Goal: Information Seeking & Learning: Find specific fact

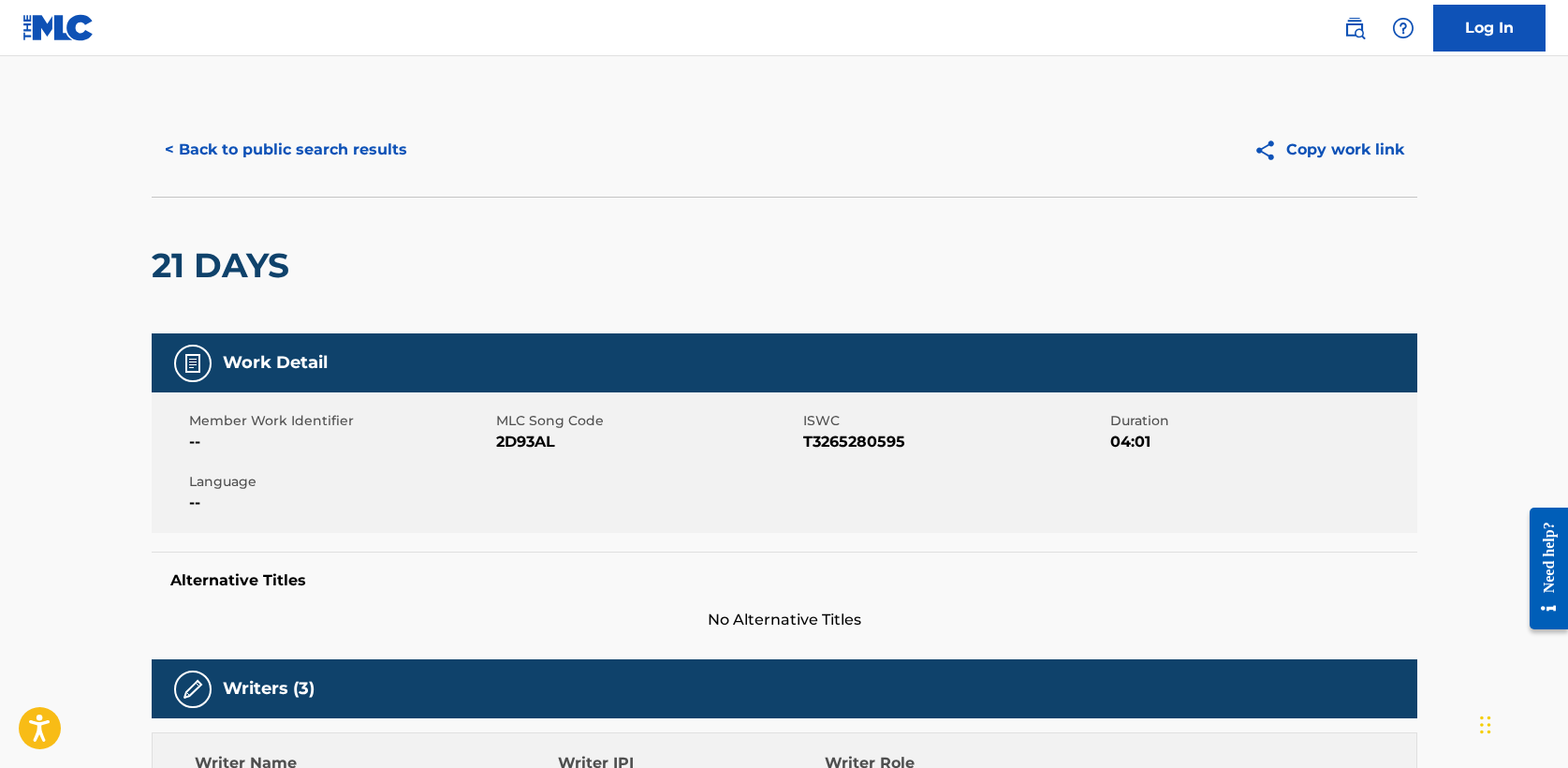
click at [326, 158] on button "< Back to public search results" at bounding box center [286, 150] width 268 height 47
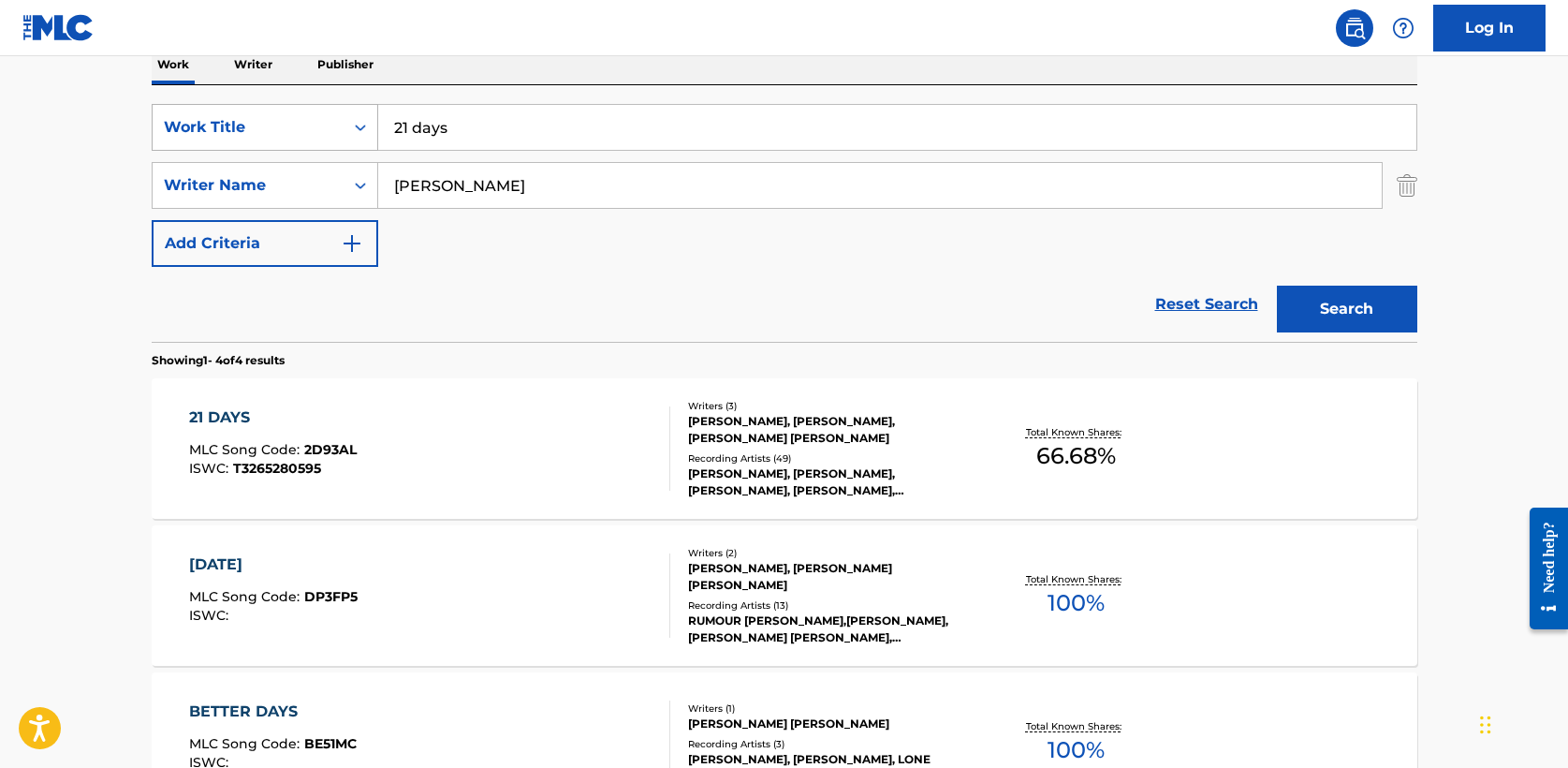
drag, startPoint x: 531, startPoint y: 134, endPoint x: 169, endPoint y: 119, distance: 362.3
click at [169, 119] on div "SearchWithCriteria5a2173f0-7a6b-48a5-aaeb-ae2f49c14e6e Work Title 21 days" at bounding box center [785, 128] width 1266 height 47
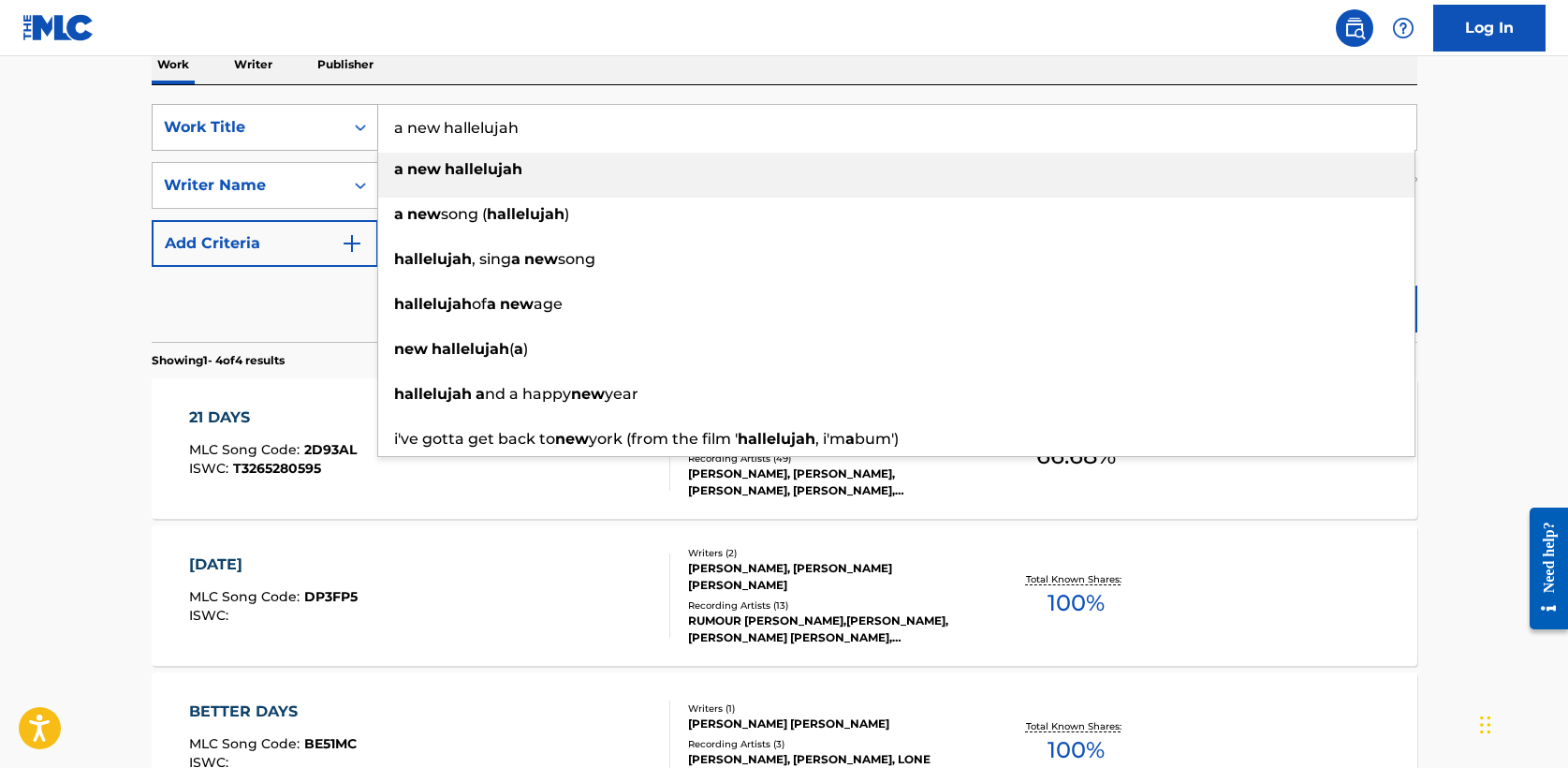
type input "a new hallelujah"
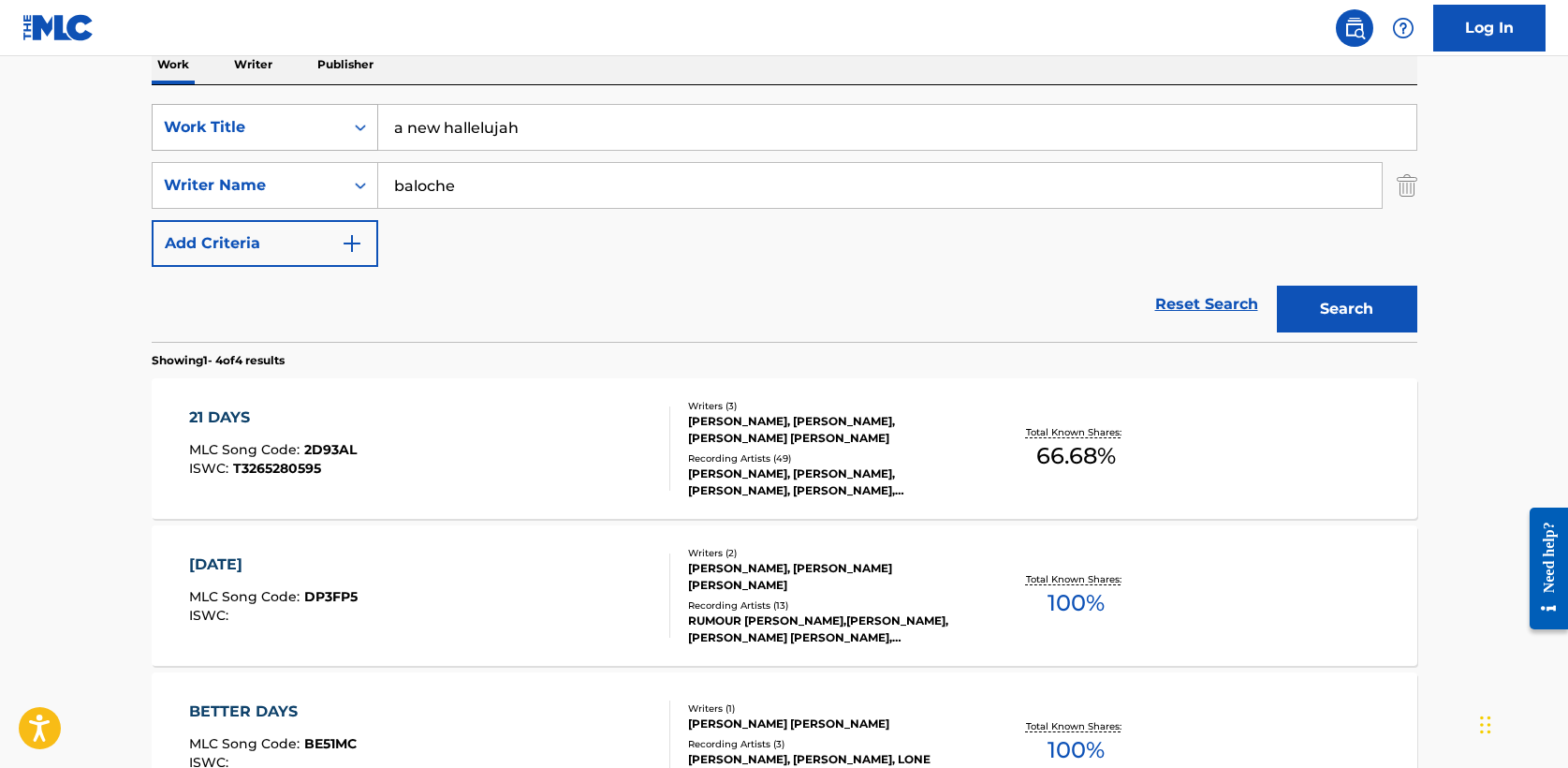
type input "baloche"
click at [1277, 285] on button "Search" at bounding box center [1347, 309] width 141 height 47
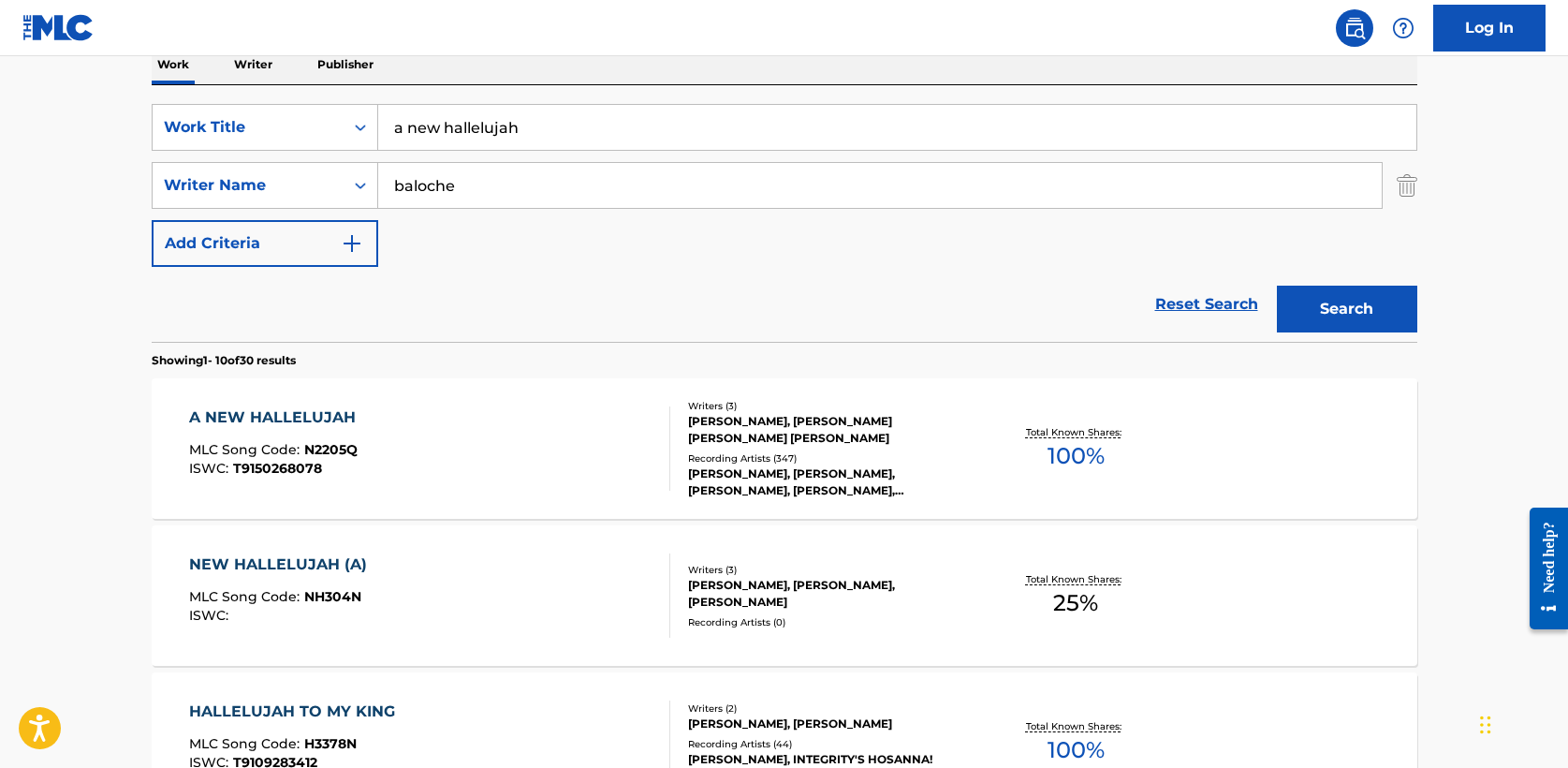
click at [250, 413] on div "A NEW HALLELUJAH" at bounding box center [277, 418] width 176 height 23
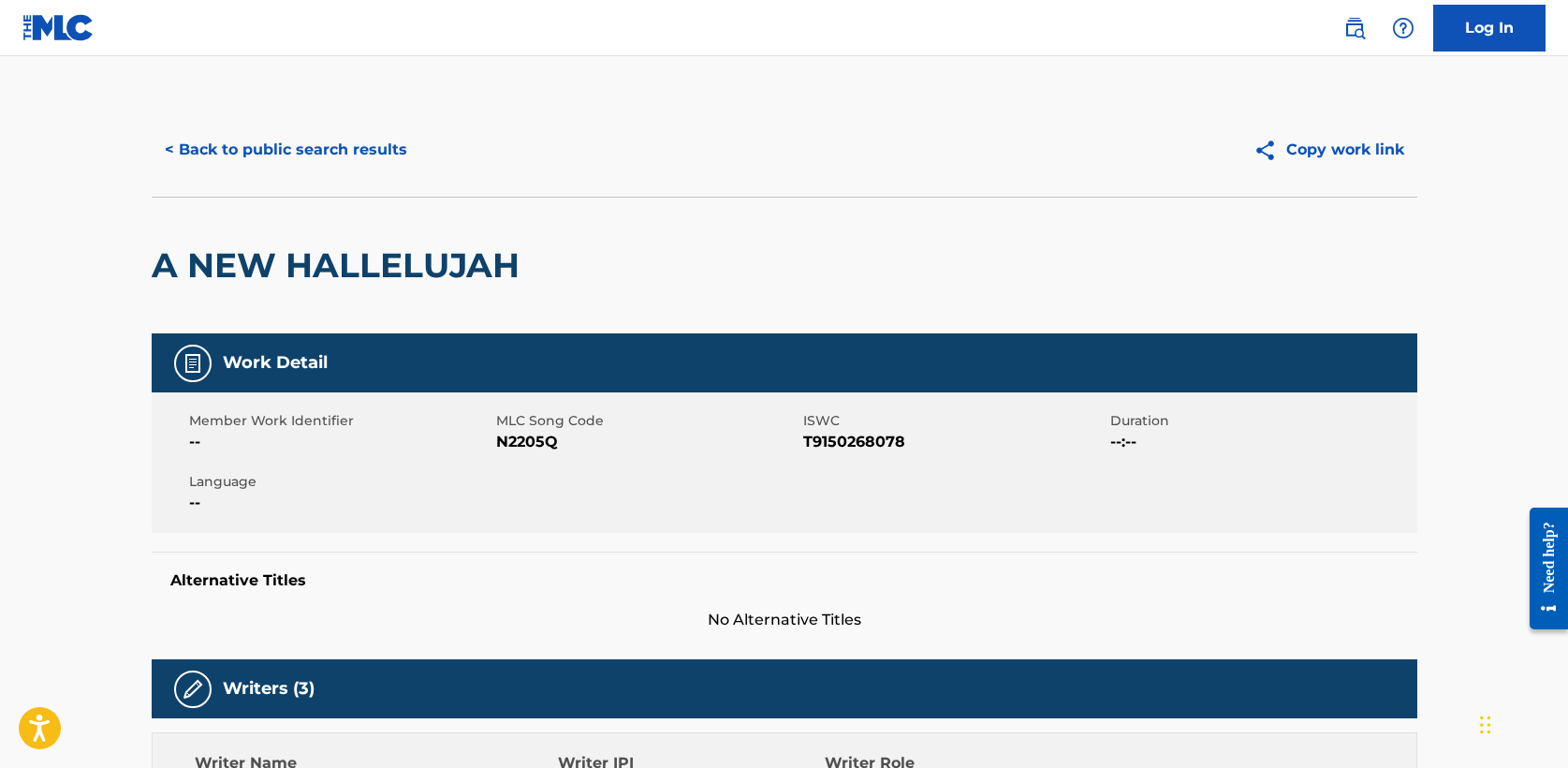
click at [245, 158] on button "< Back to public search results" at bounding box center [286, 150] width 268 height 47
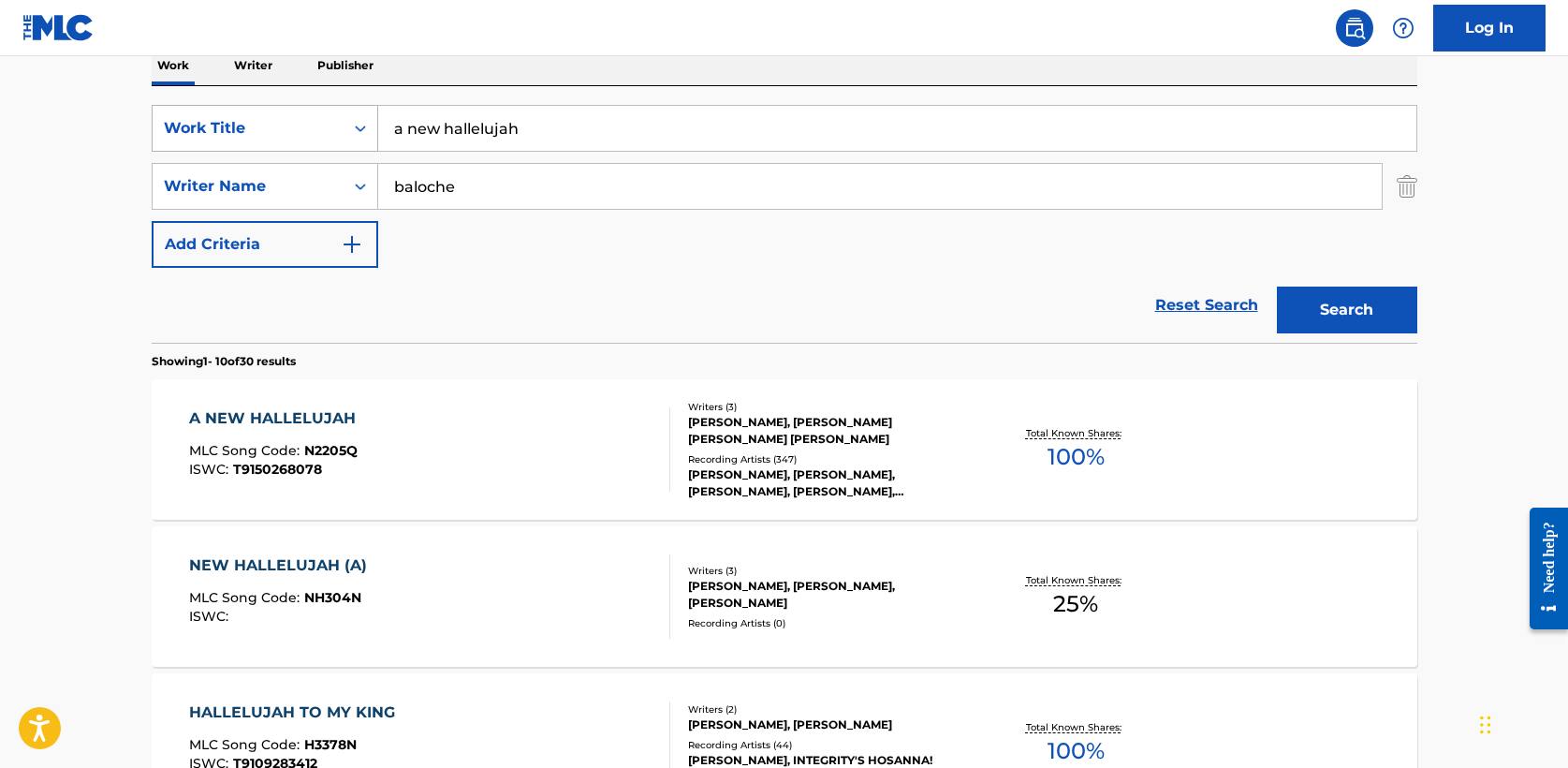
drag, startPoint x: 543, startPoint y: 133, endPoint x: 193, endPoint y: 126, distance: 350.1
click at [193, 126] on div "SearchWithCriteria5a2173f0-7a6b-48a5-aaeb-ae2f49c14e6e Work Title a new hallelu…" at bounding box center [785, 128] width 1266 height 47
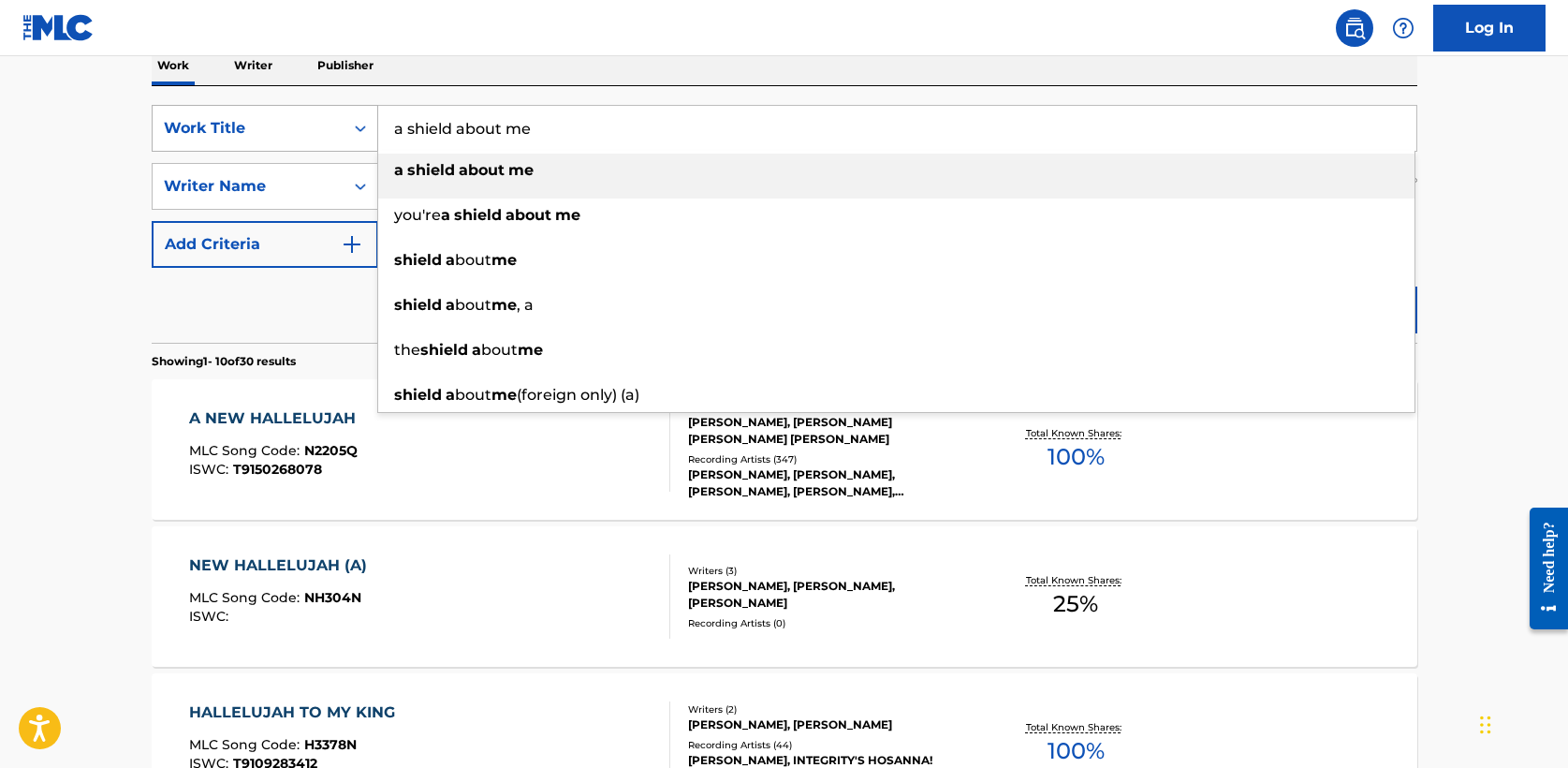
type input "a shield about me"
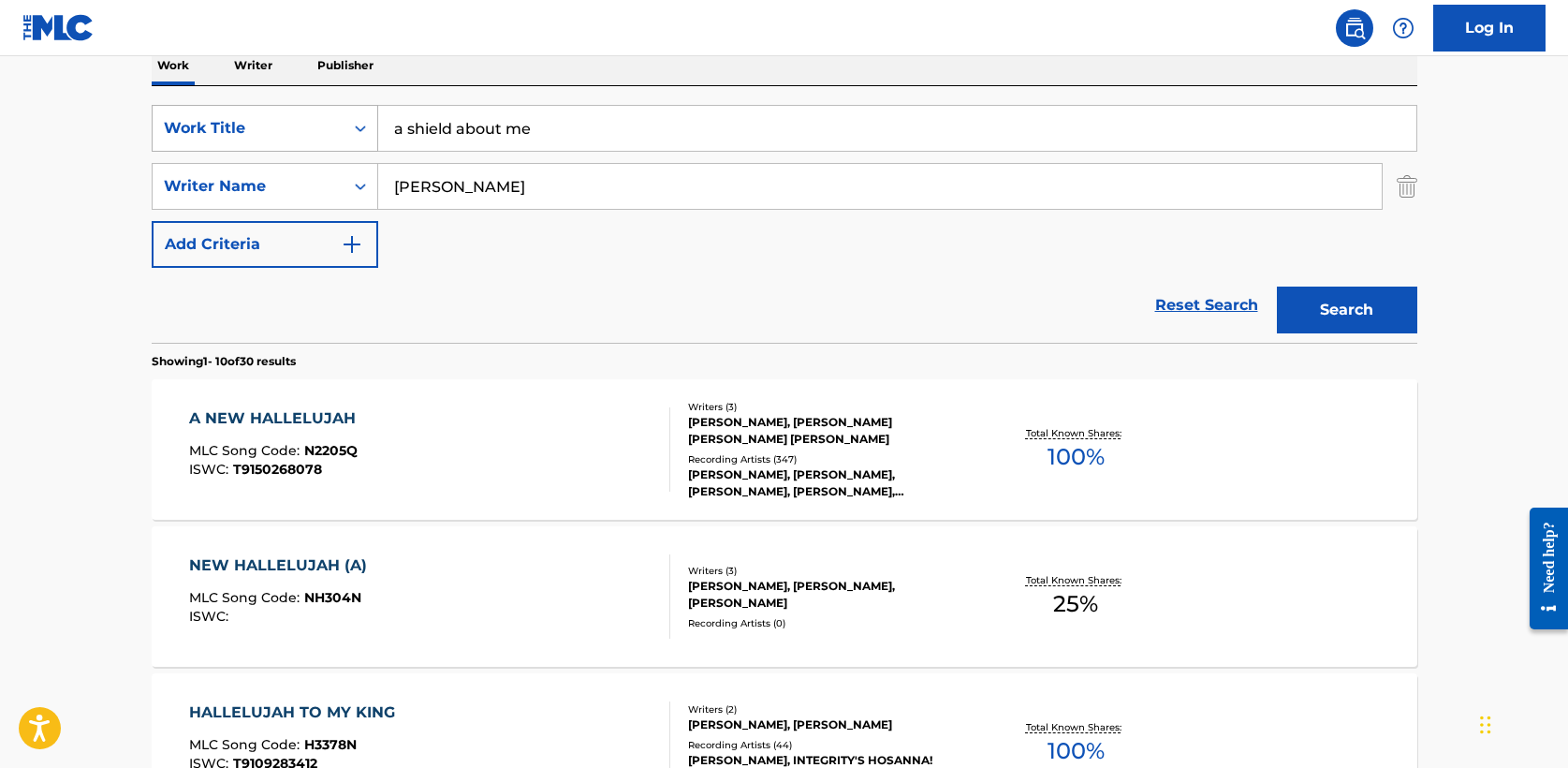
type input "[PERSON_NAME]"
click at [1277, 286] on button "Search" at bounding box center [1347, 310] width 141 height 47
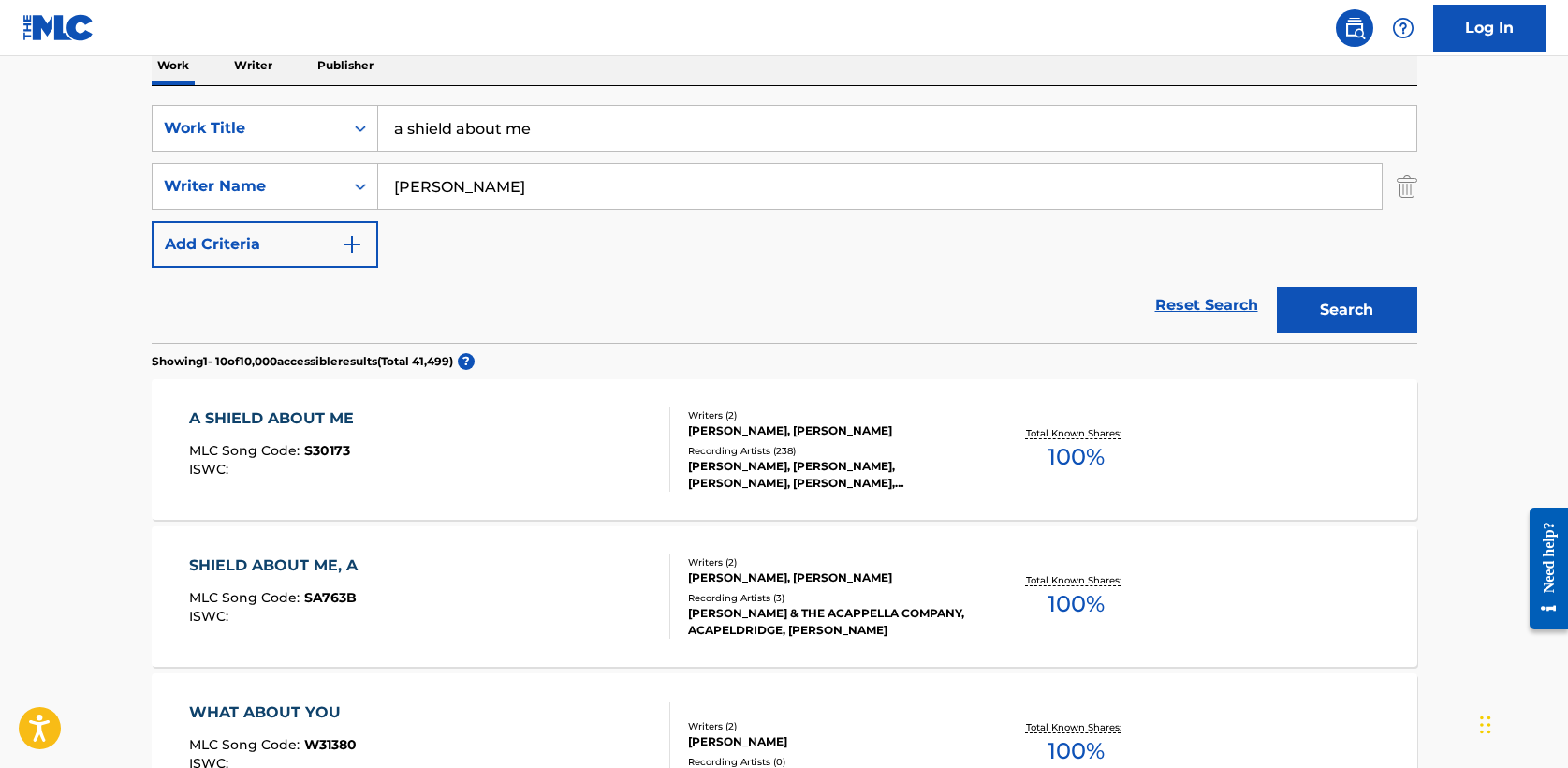
click at [351, 411] on div "A SHIELD ABOUT ME" at bounding box center [276, 418] width 174 height 23
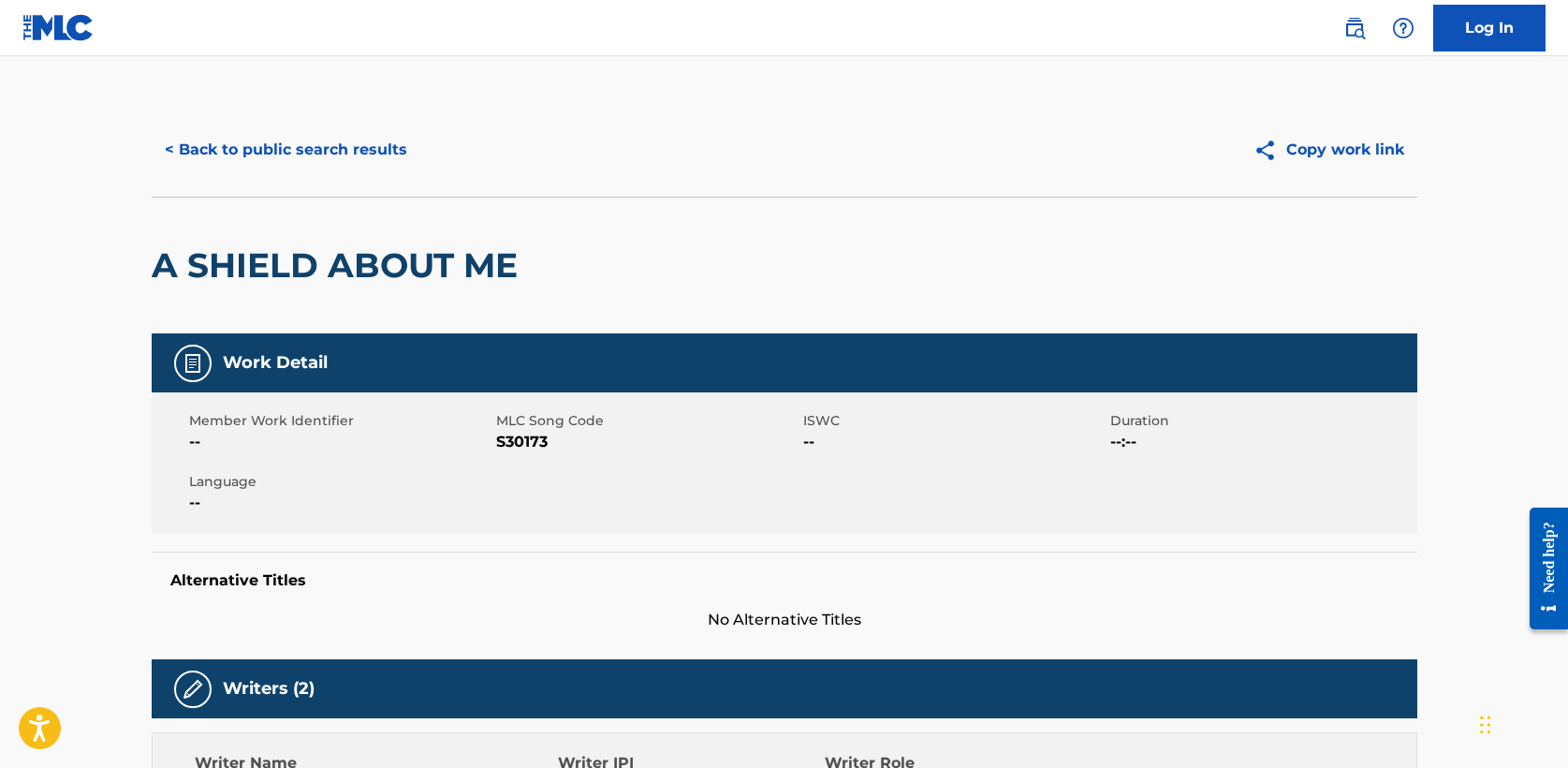
click at [263, 162] on button "< Back to public search results" at bounding box center [286, 150] width 268 height 47
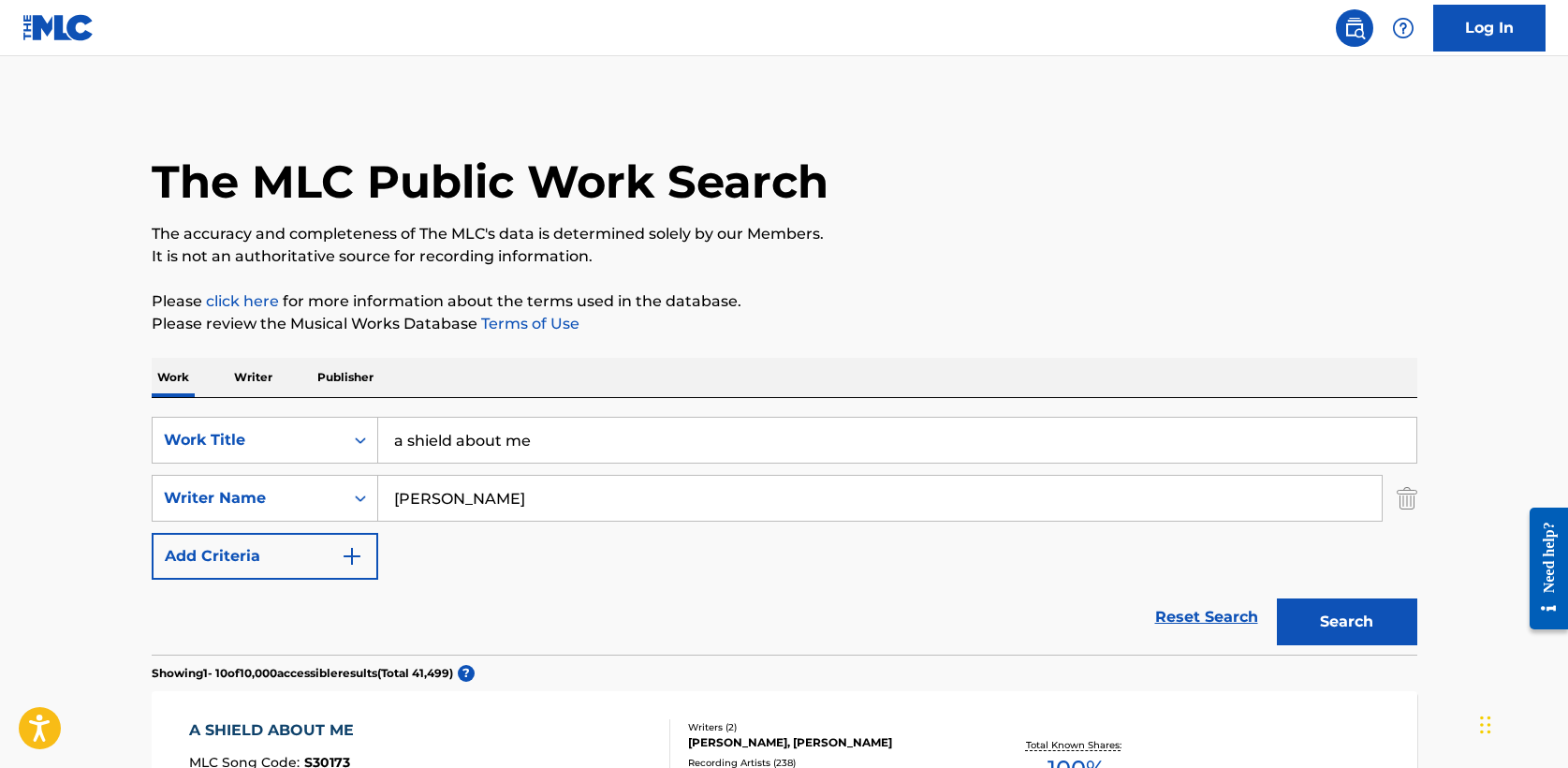
scroll to position [312, 0]
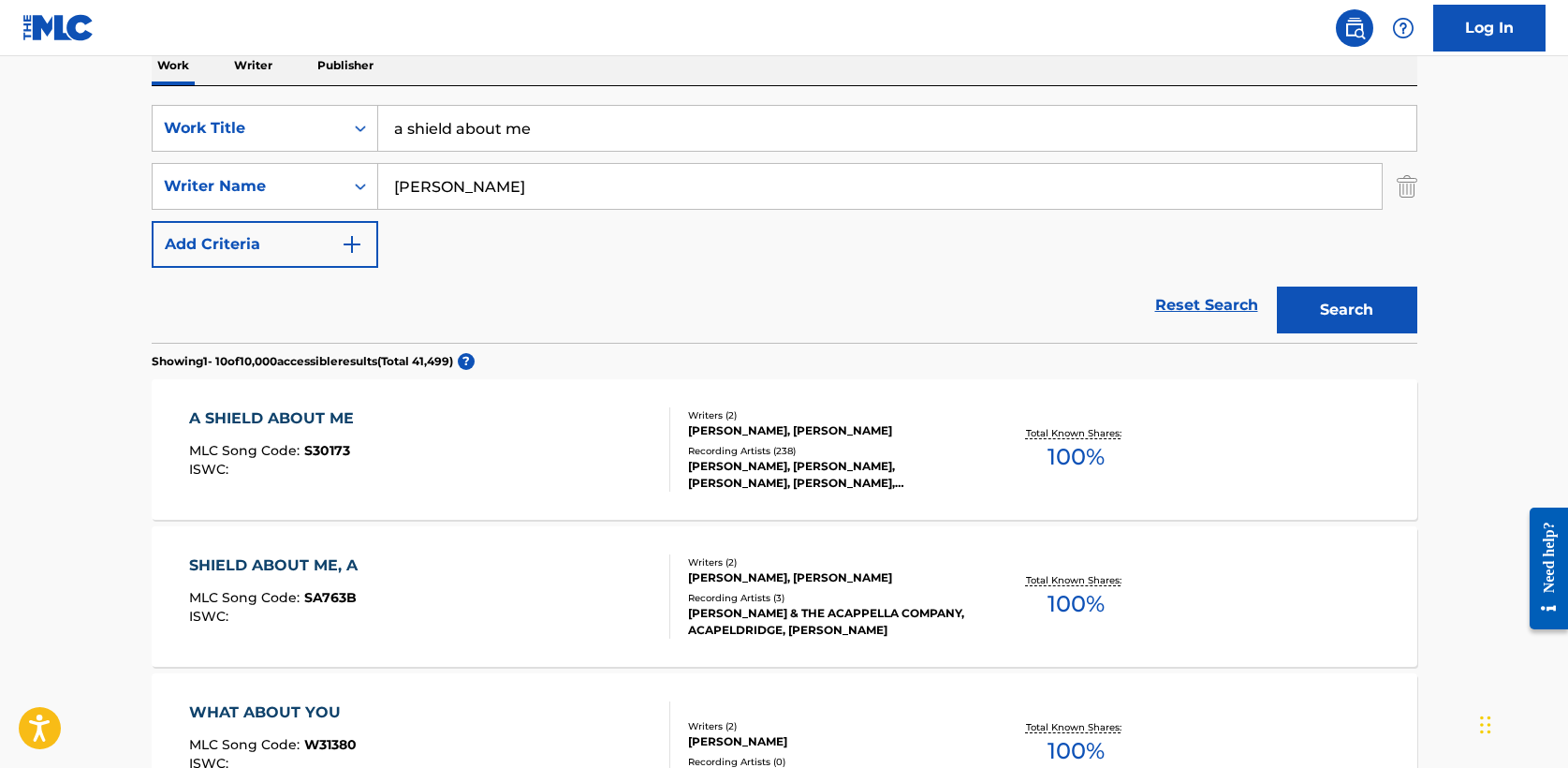
drag, startPoint x: 300, startPoint y: 127, endPoint x: 130, endPoint y: 124, distance: 170.0
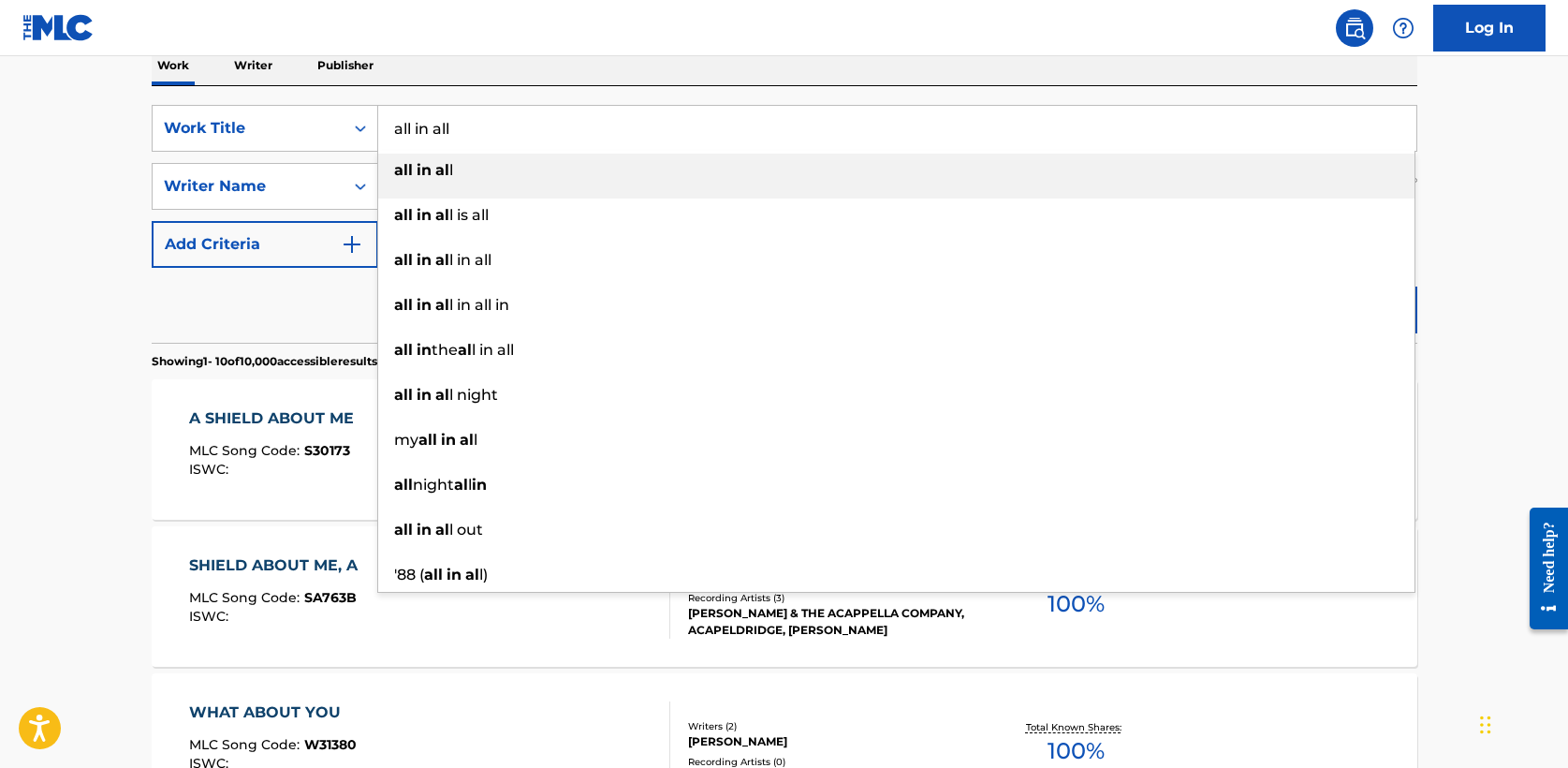
type input "all in all"
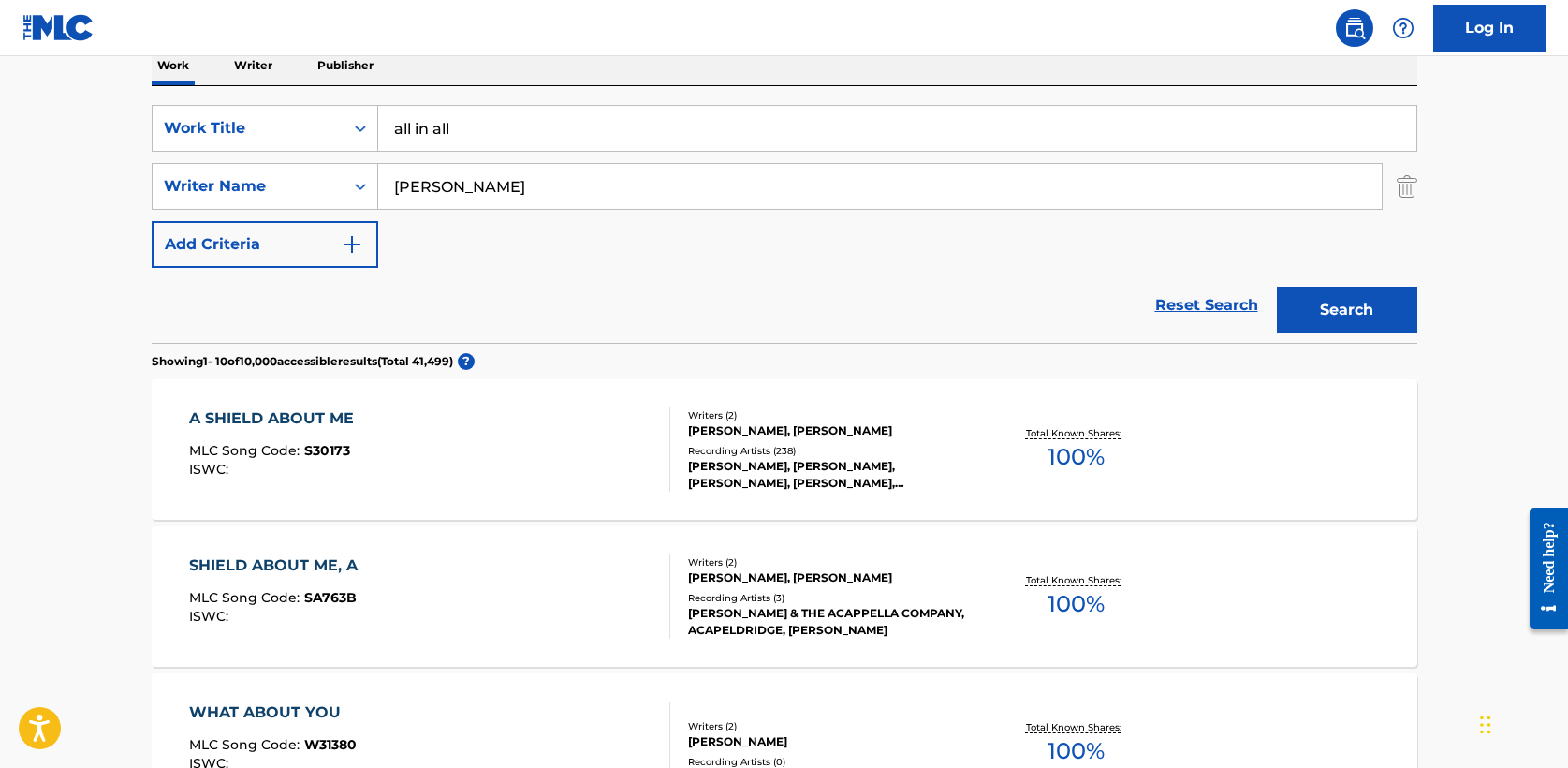
type input "[PERSON_NAME]"
click at [1277, 286] on button "Search" at bounding box center [1347, 310] width 141 height 47
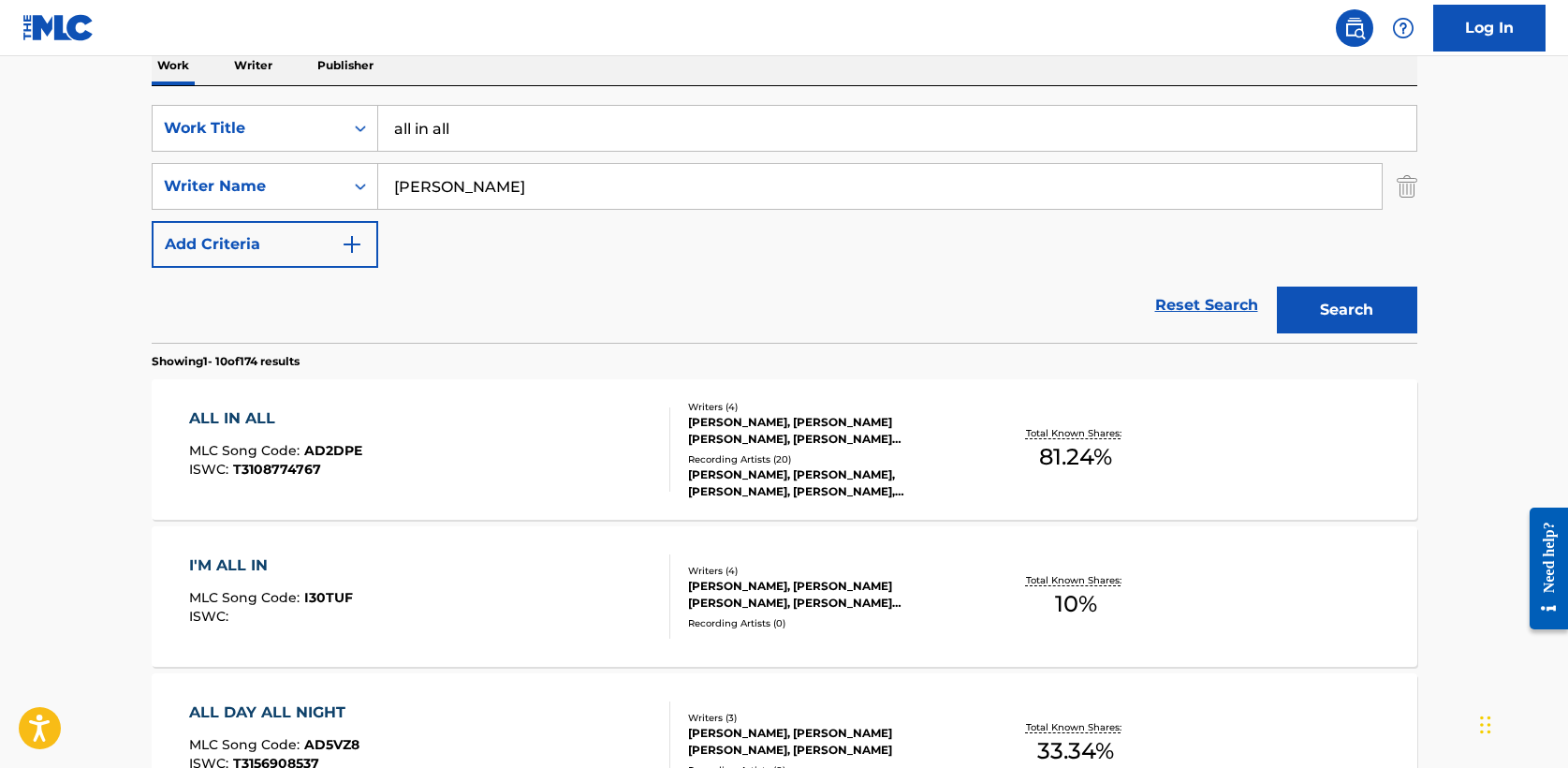
click at [256, 421] on div "ALL IN ALL" at bounding box center [275, 418] width 173 height 23
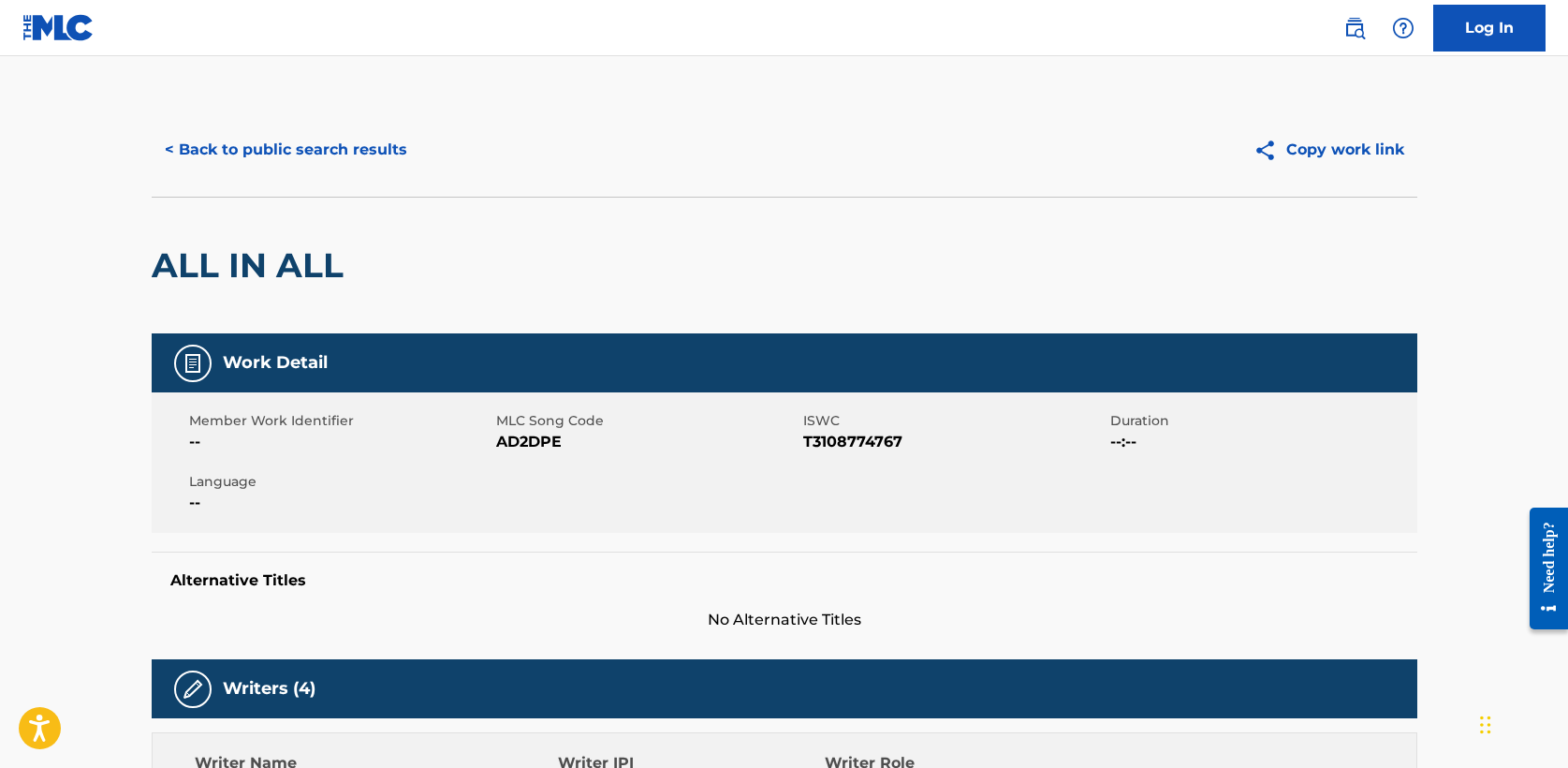
click at [305, 138] on button "< Back to public search results" at bounding box center [286, 150] width 268 height 47
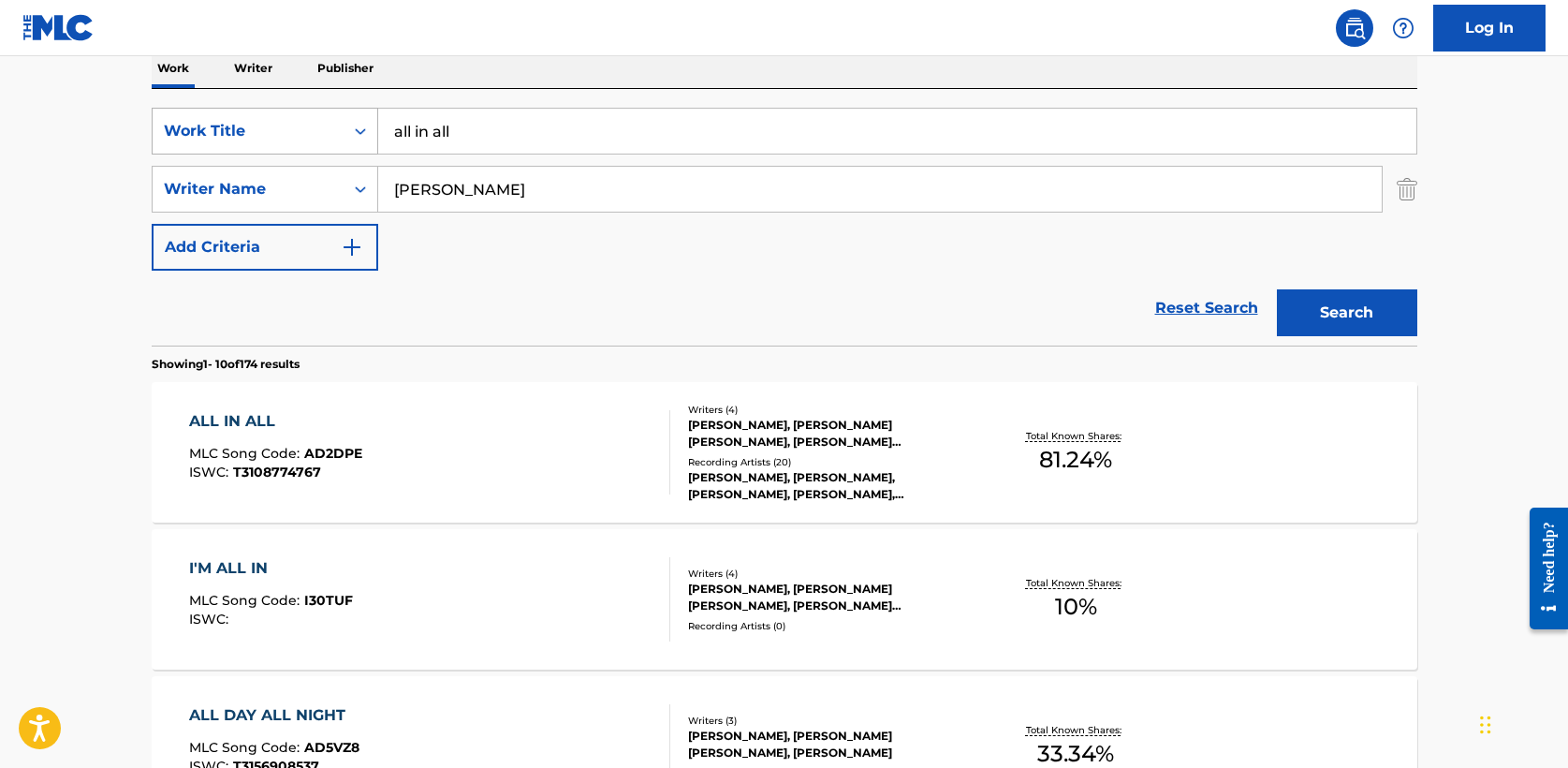
drag, startPoint x: 488, startPoint y: 129, endPoint x: 235, endPoint y: 126, distance: 253.0
click at [235, 126] on div "SearchWithCriteria5a2173f0-7a6b-48a5-aaeb-ae2f49c14e6e Work Title all in all" at bounding box center [785, 131] width 1266 height 47
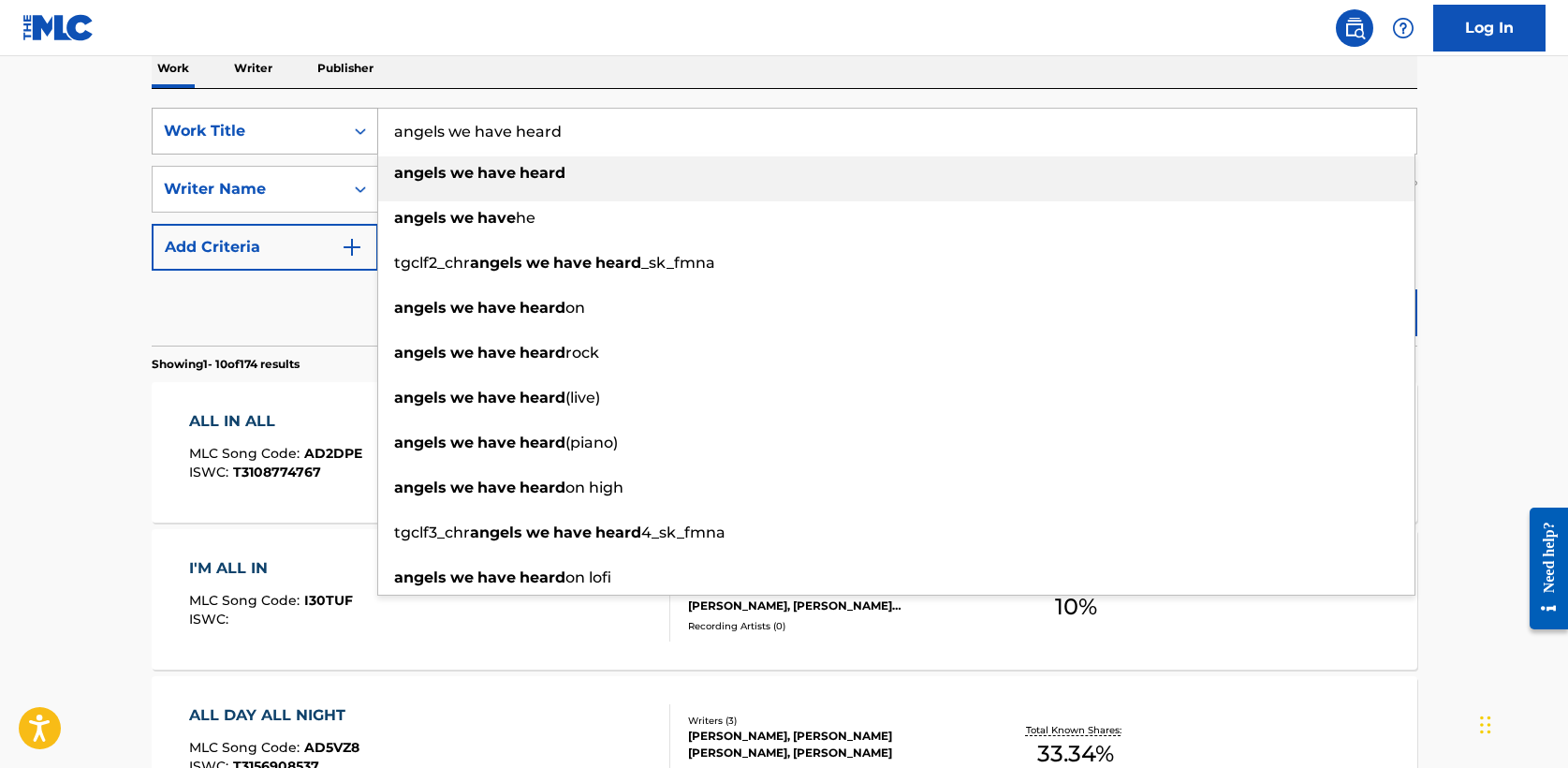
type input "angels we have heard"
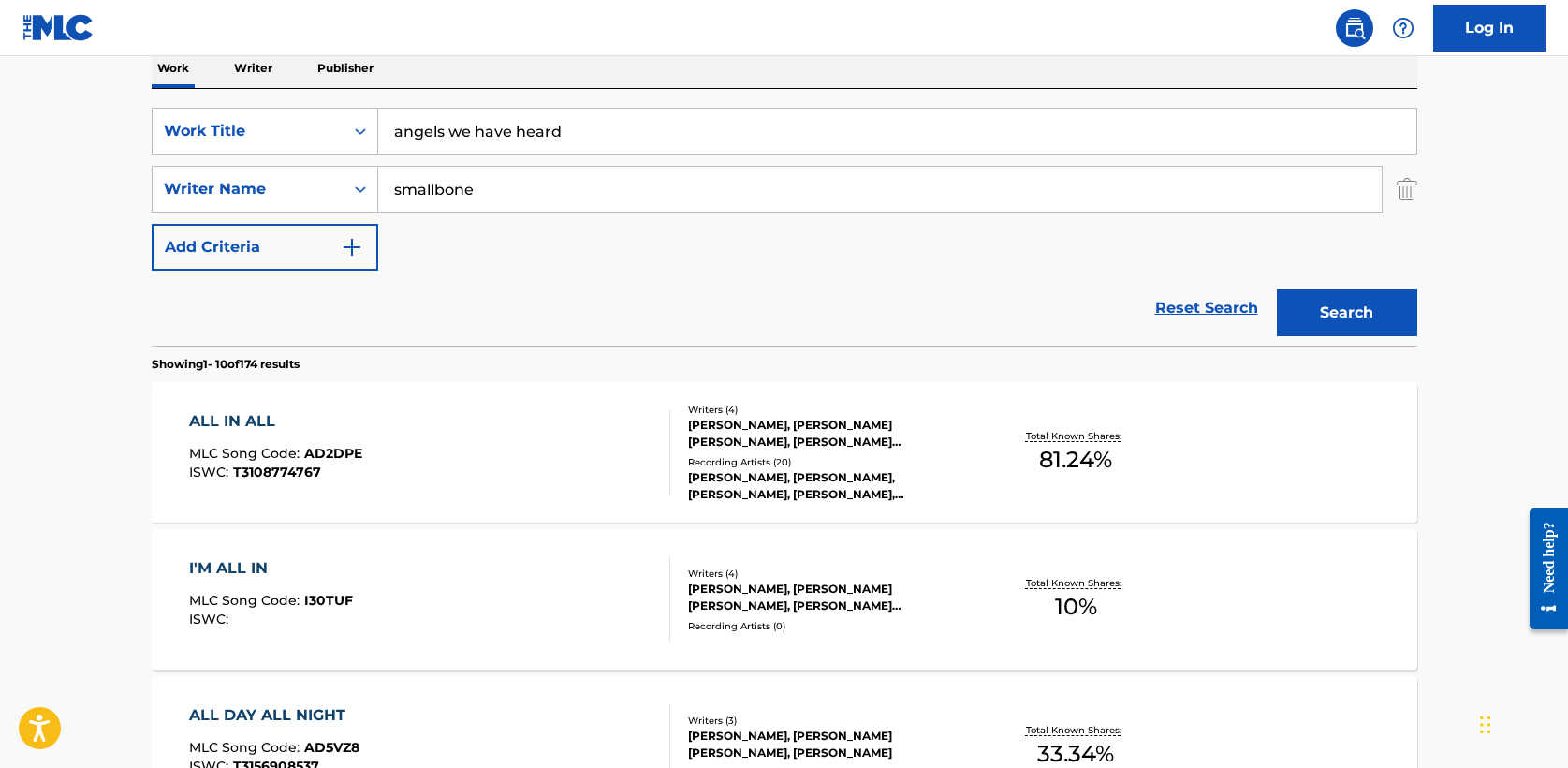
type input "smallbone"
click at [1369, 305] on button "Search" at bounding box center [1347, 313] width 141 height 47
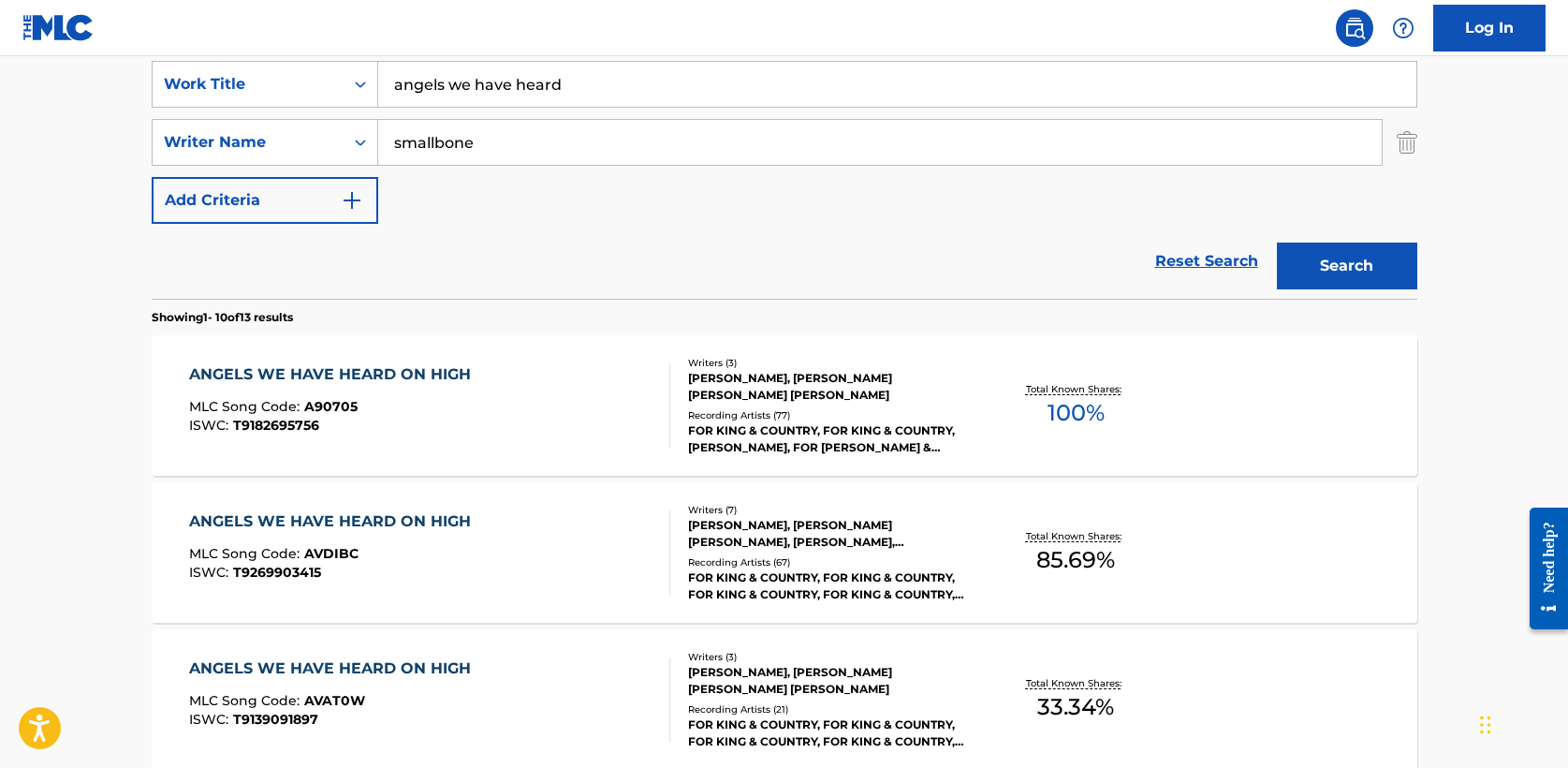
scroll to position [367, 0]
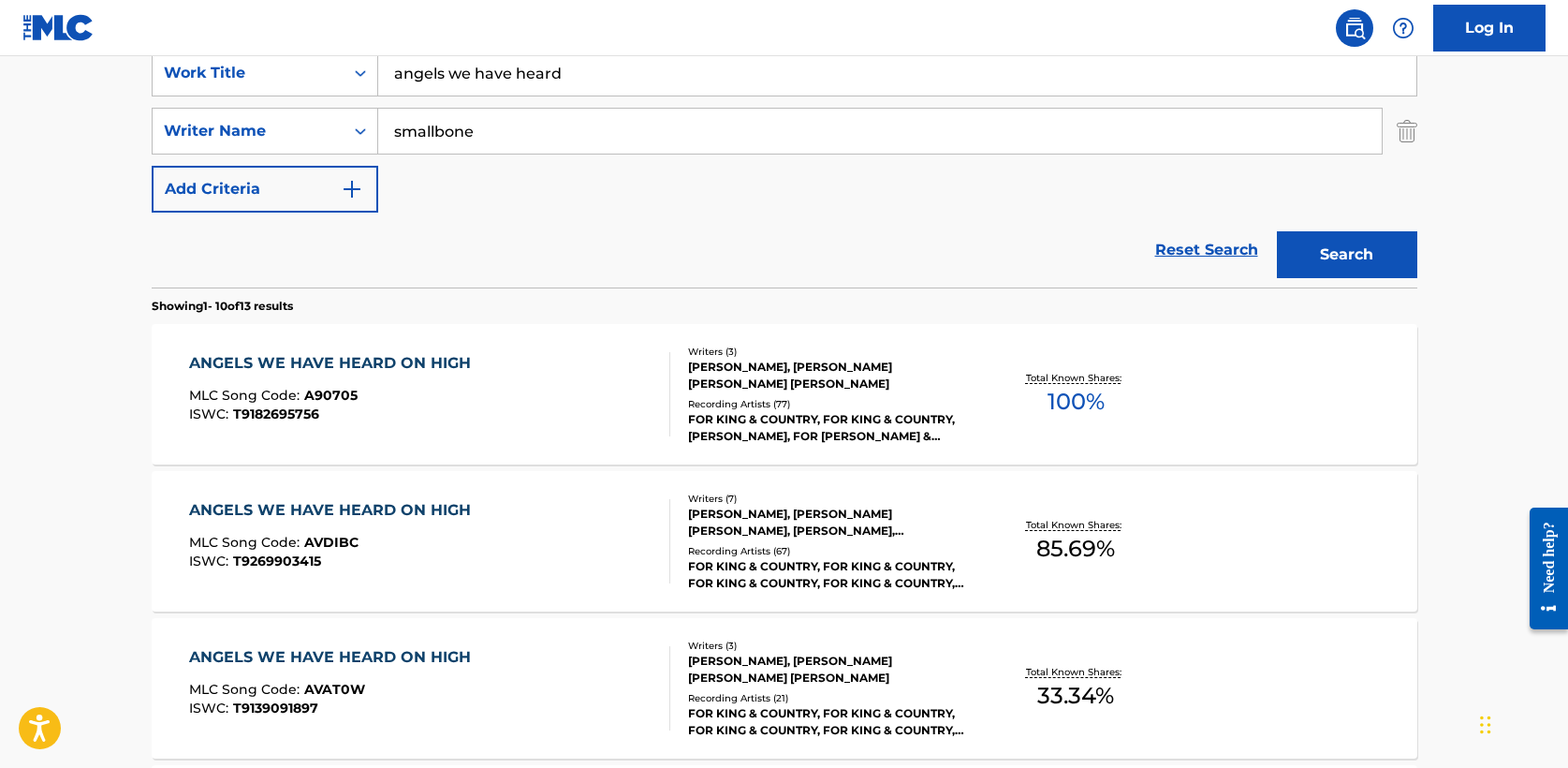
click at [424, 361] on div "ANGELS WE HAVE HEARD ON HIGH" at bounding box center [334, 364] width 291 height 23
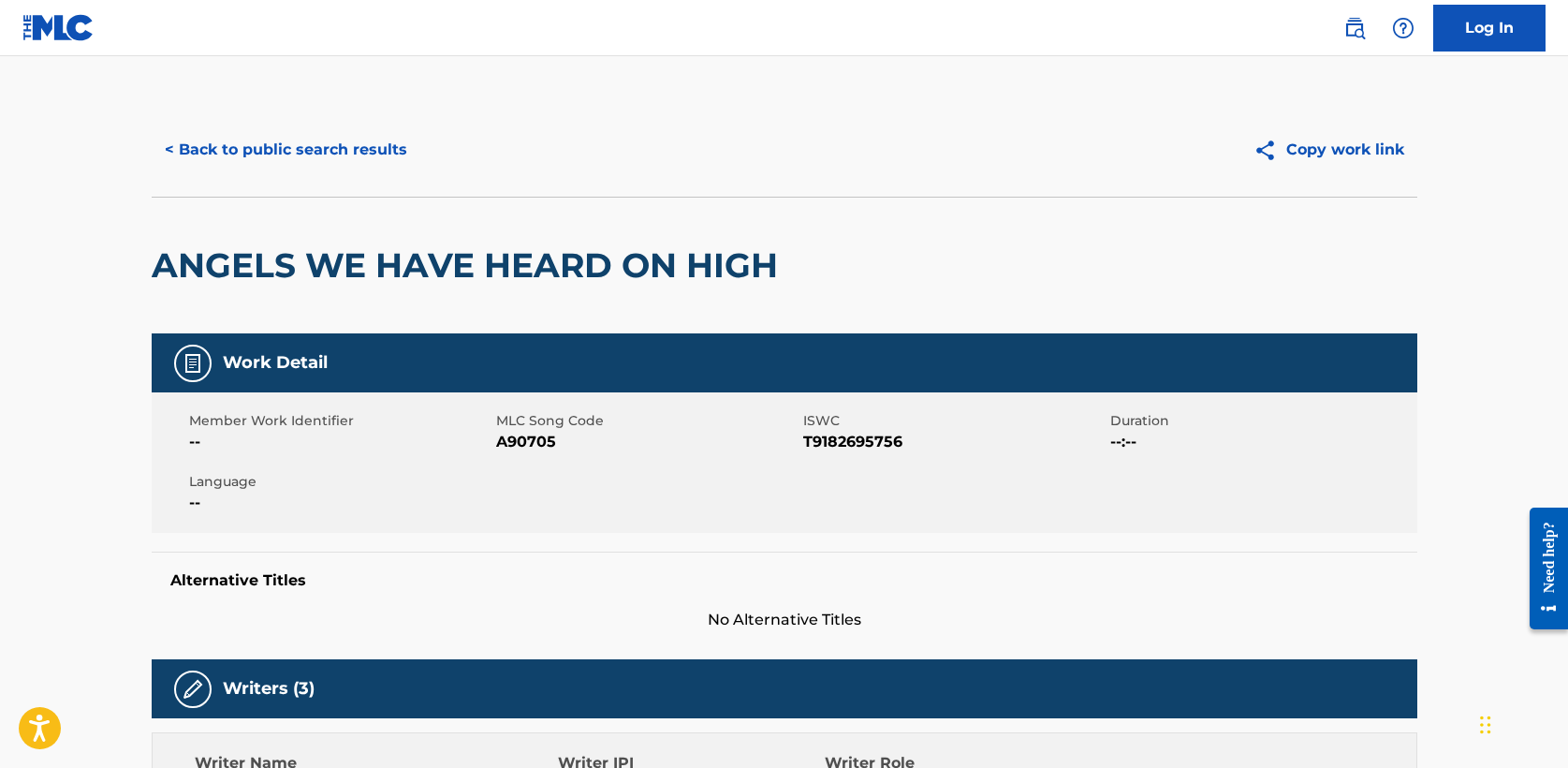
click at [273, 148] on button "< Back to public search results" at bounding box center [286, 150] width 268 height 47
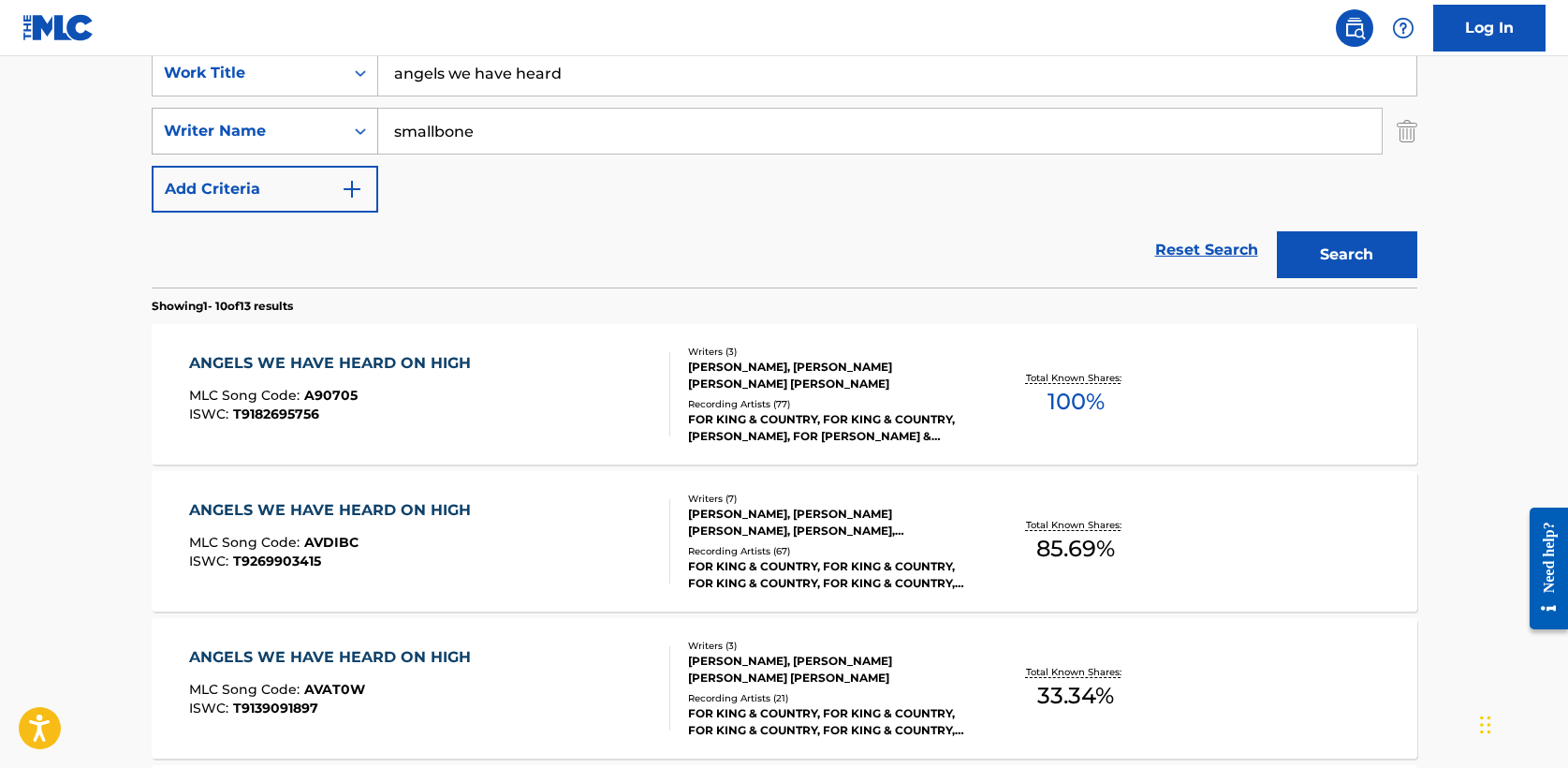
drag, startPoint x: 514, startPoint y: 140, endPoint x: 243, endPoint y: 140, distance: 271.0
click at [243, 140] on div "SearchWithCriteriae5fac2ee-40d2-43b8-ab10-bd0fa638ecd9 Writer Name smallbone" at bounding box center [785, 131] width 1266 height 47
type input "[PERSON_NAME]"
click at [1387, 254] on button "Search" at bounding box center [1347, 255] width 141 height 47
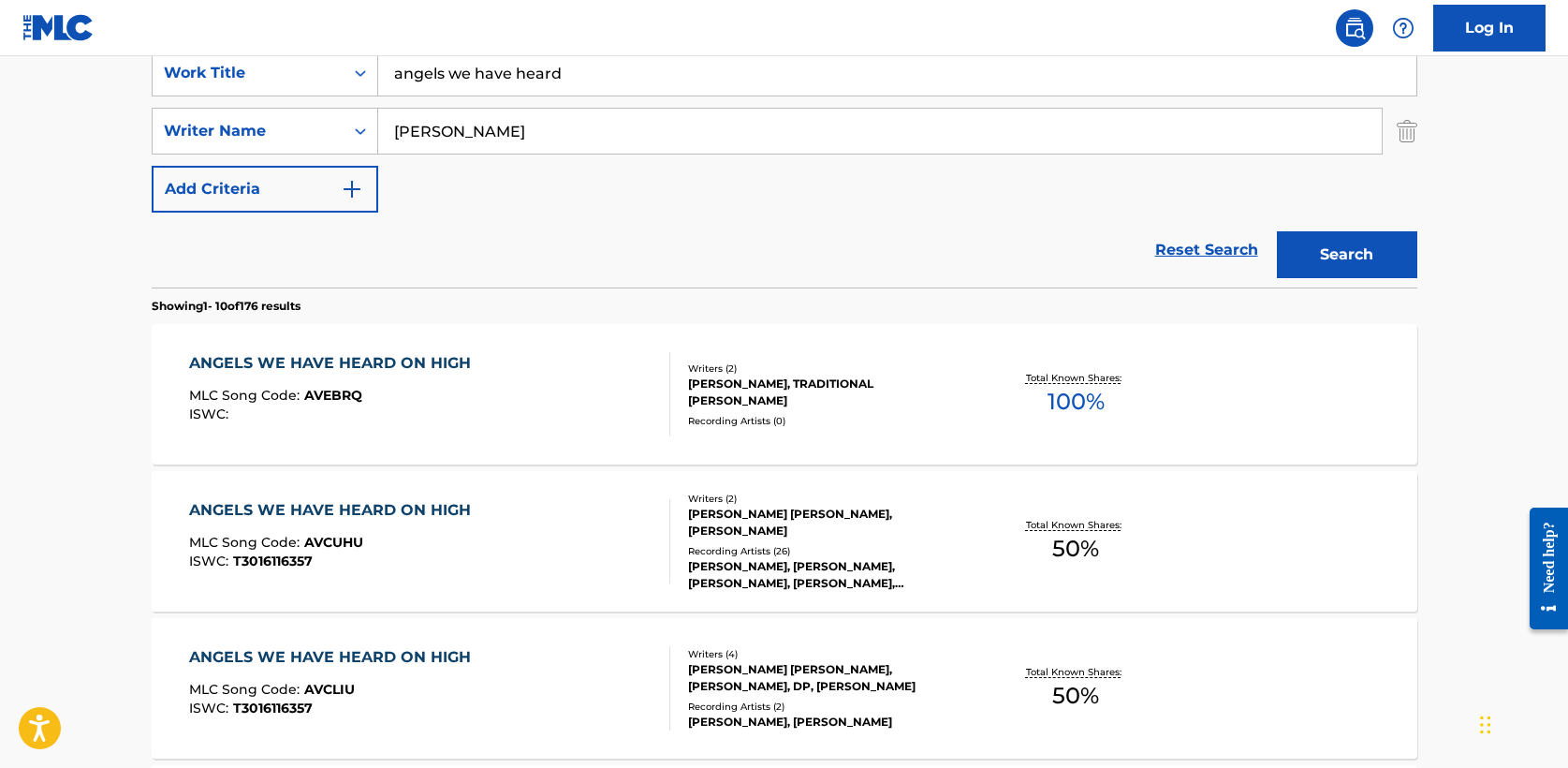
click at [373, 364] on div "ANGELS WE HAVE HEARD ON HIGH" at bounding box center [334, 364] width 291 height 23
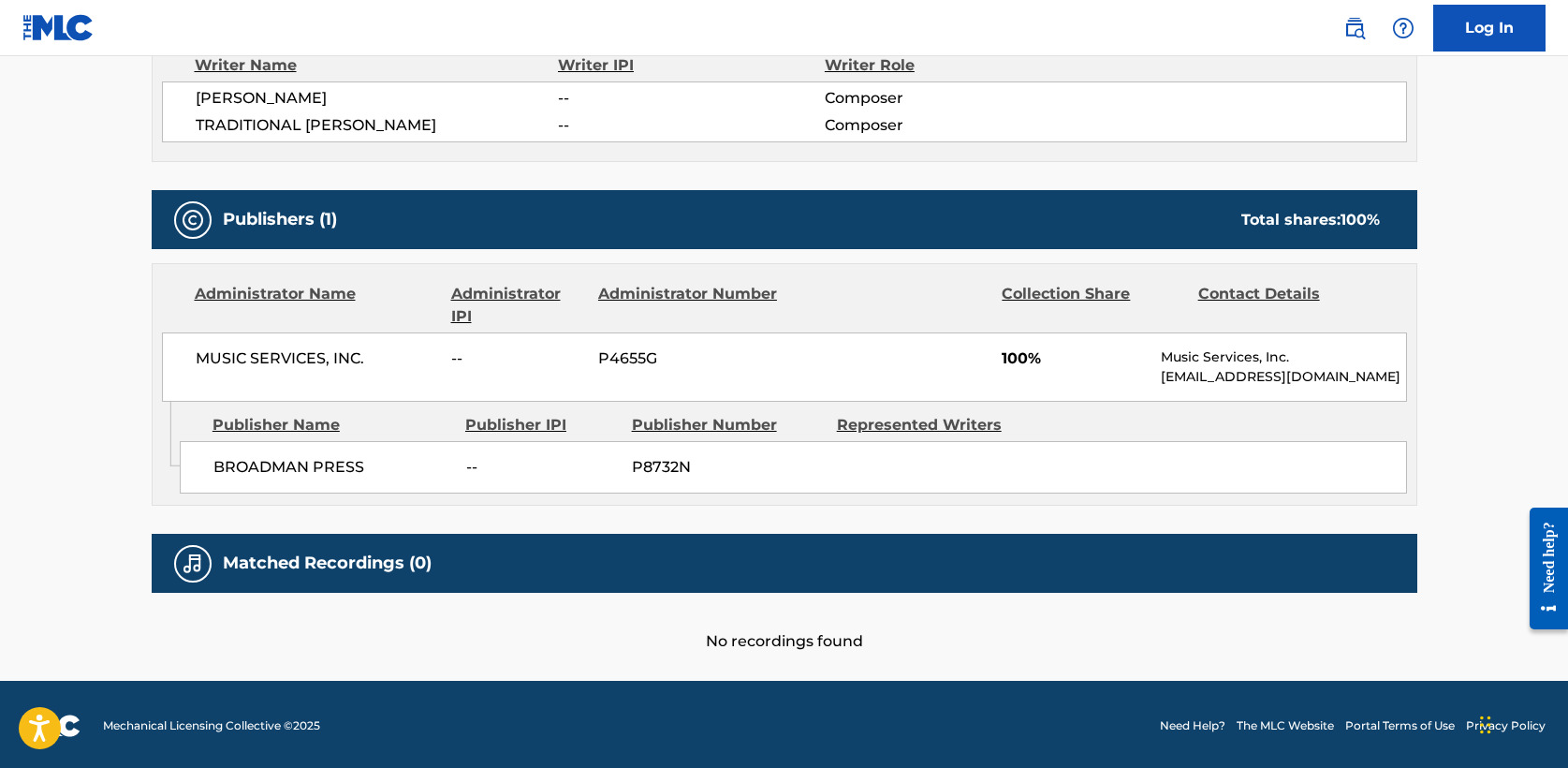
scroll to position [698, 0]
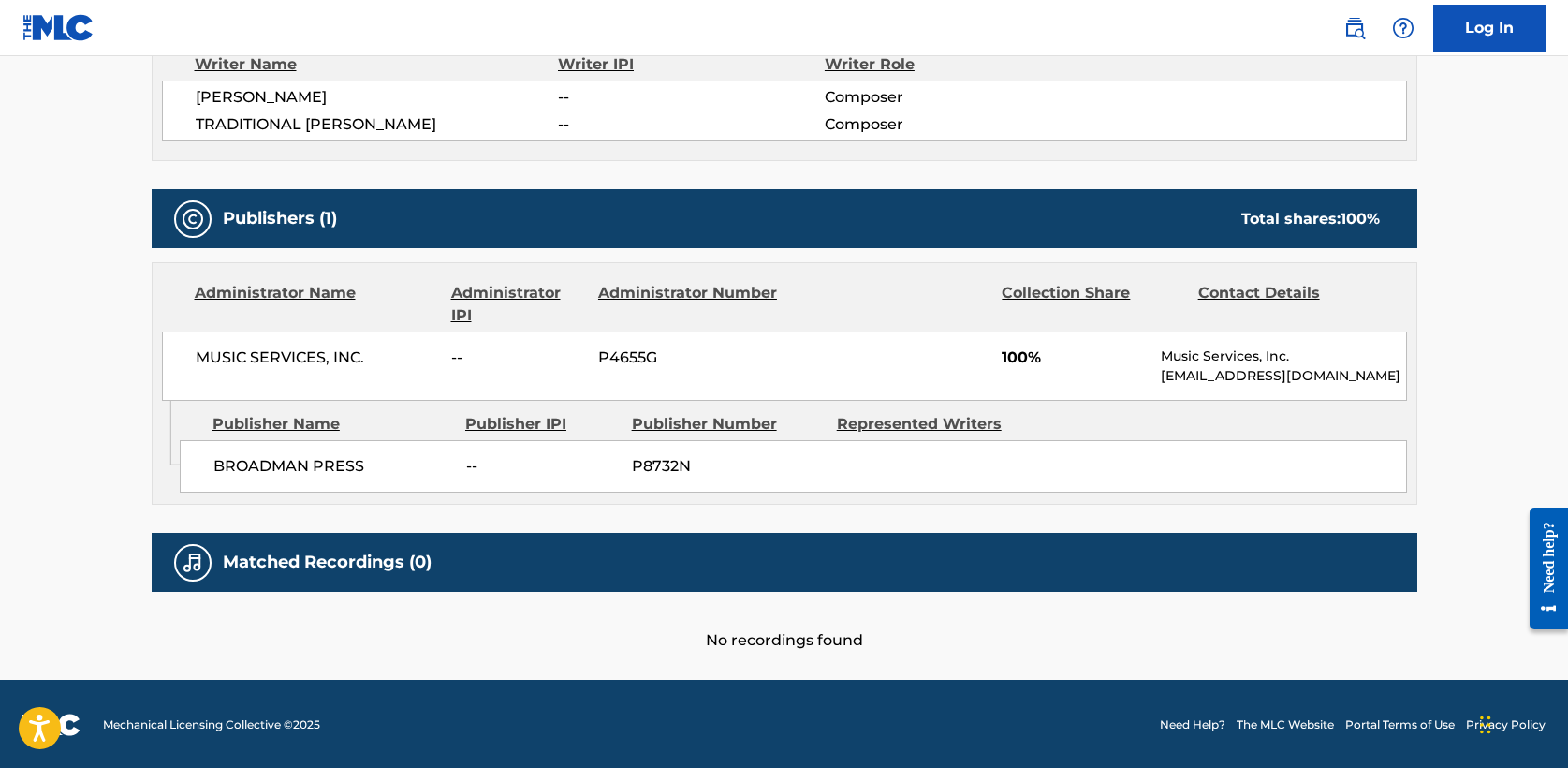
scroll to position [367, 0]
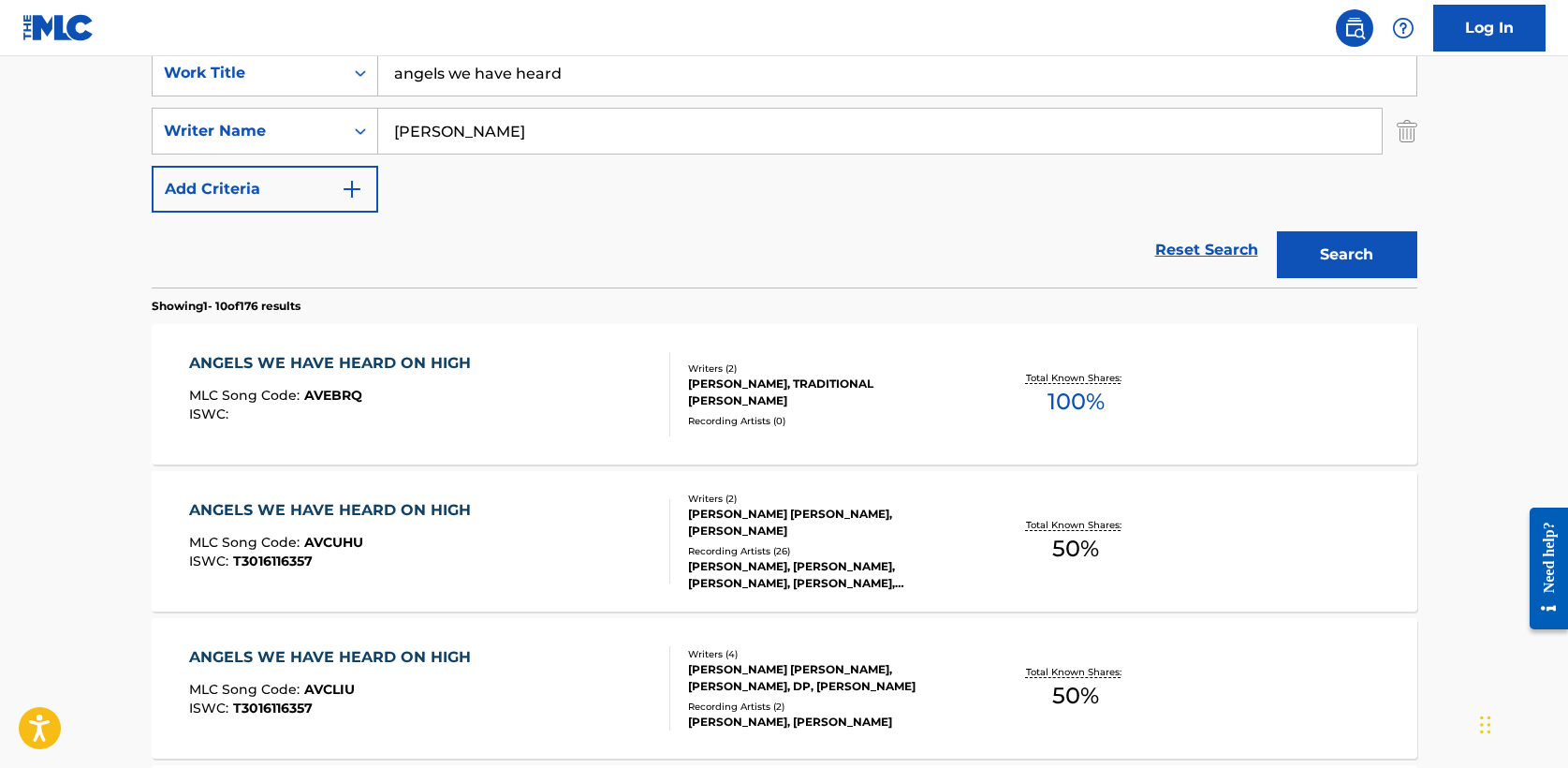
click at [383, 506] on div "ANGELS WE HAVE HEARD ON HIGH" at bounding box center [334, 510] width 291 height 23
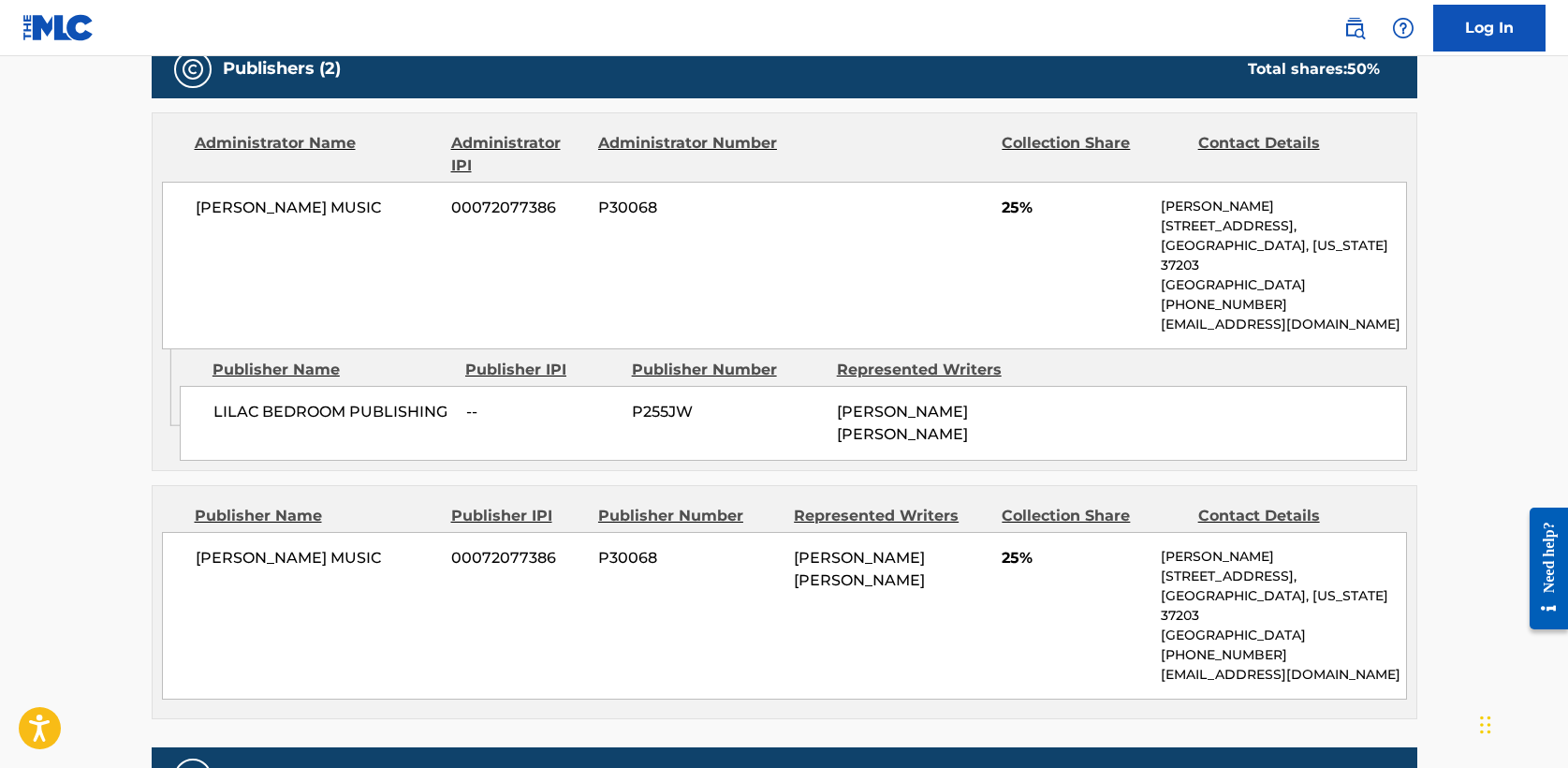
scroll to position [961, 0]
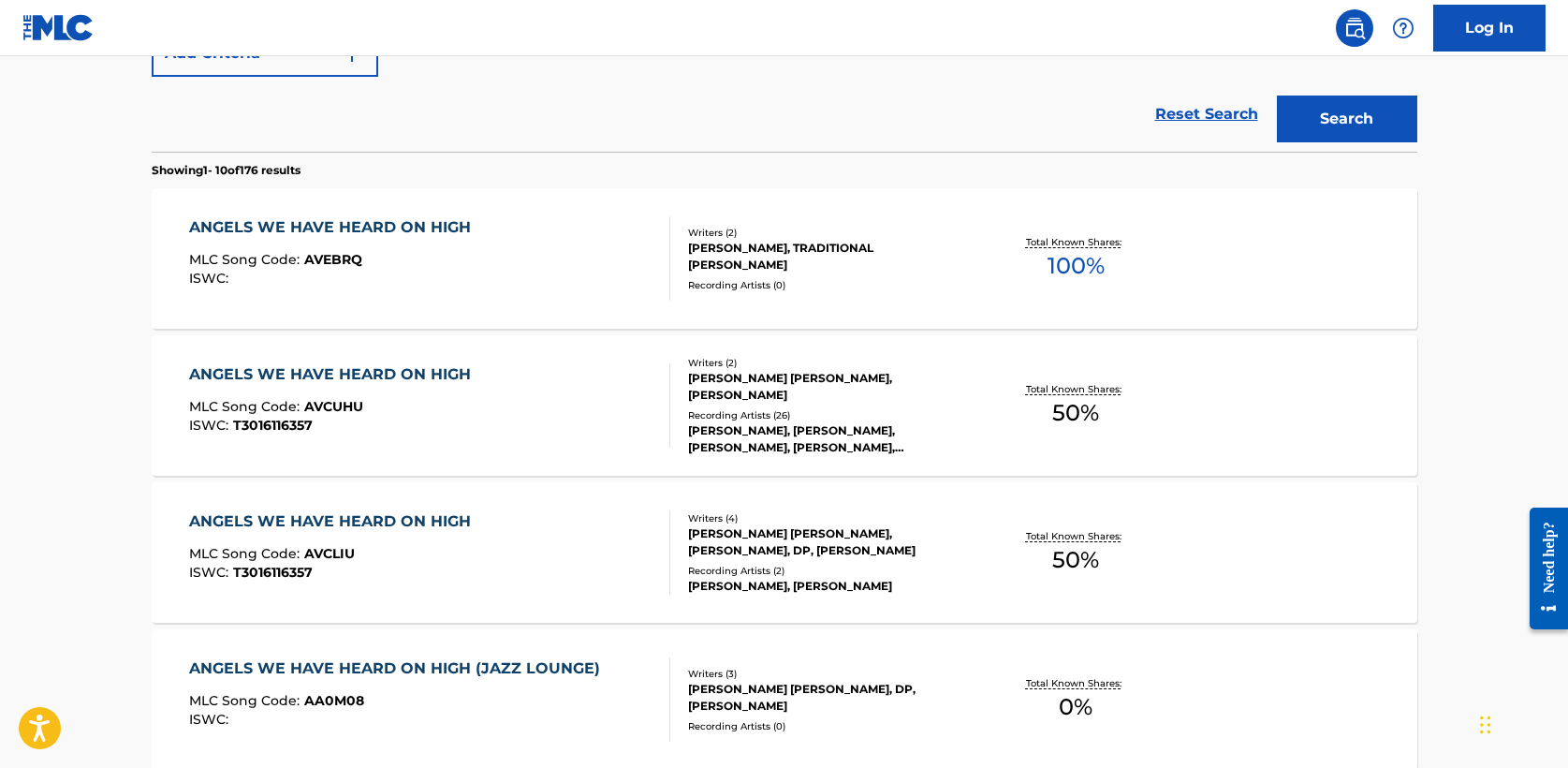
scroll to position [510, 0]
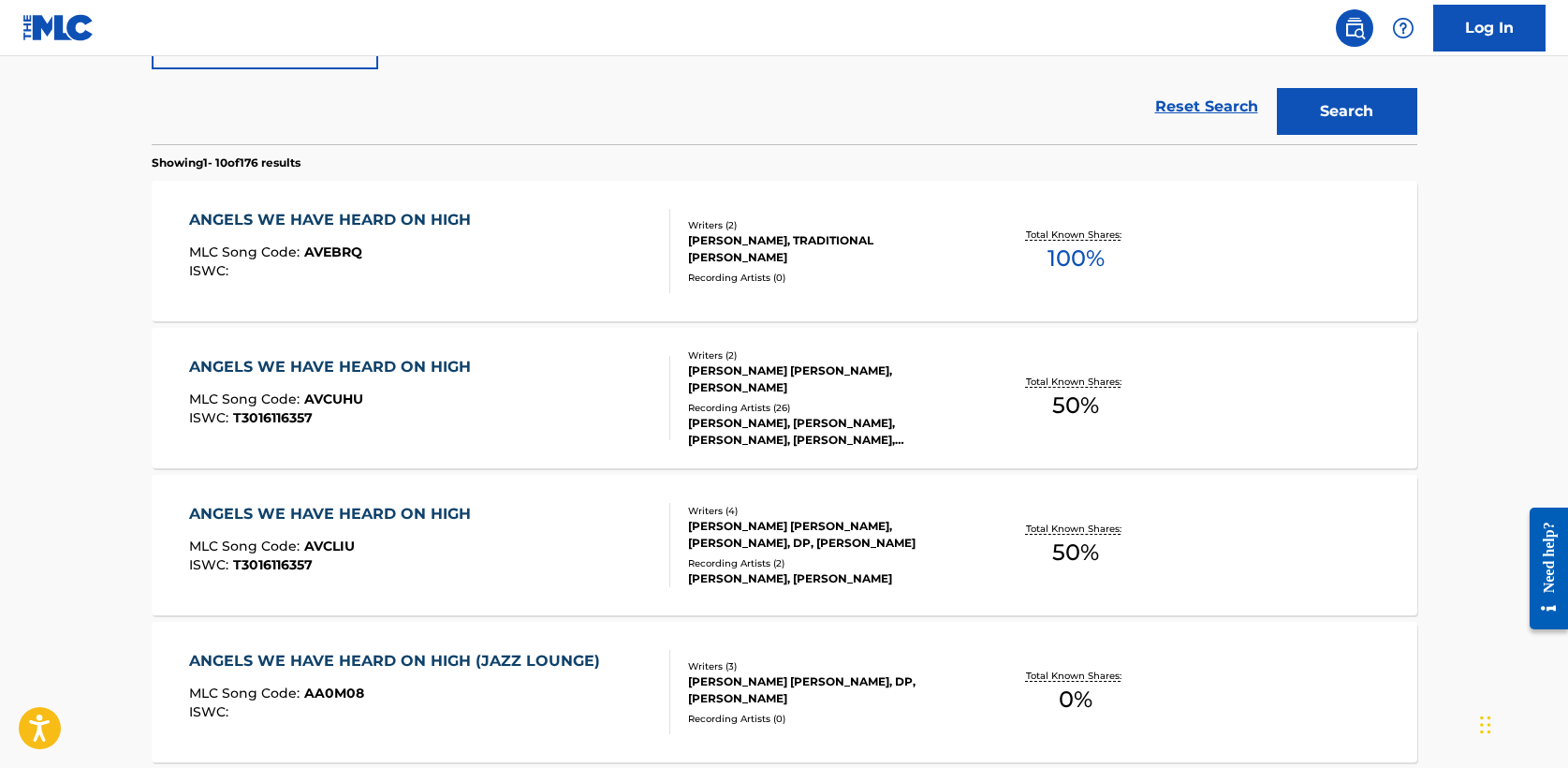
click at [384, 512] on div "ANGELS WE HAVE HEARD ON HIGH" at bounding box center [334, 514] width 291 height 23
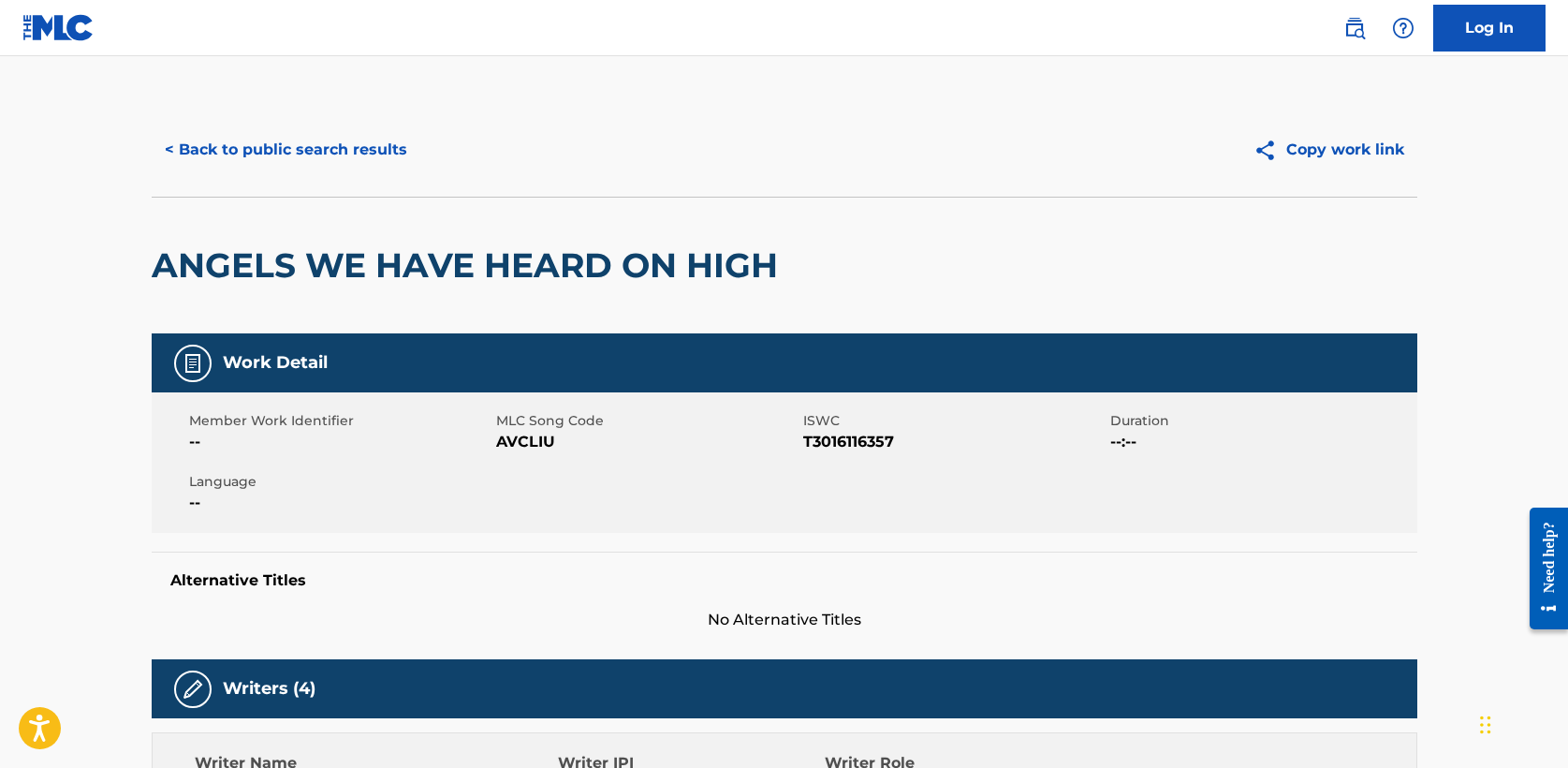
click at [269, 149] on button "< Back to public search results" at bounding box center [286, 150] width 268 height 47
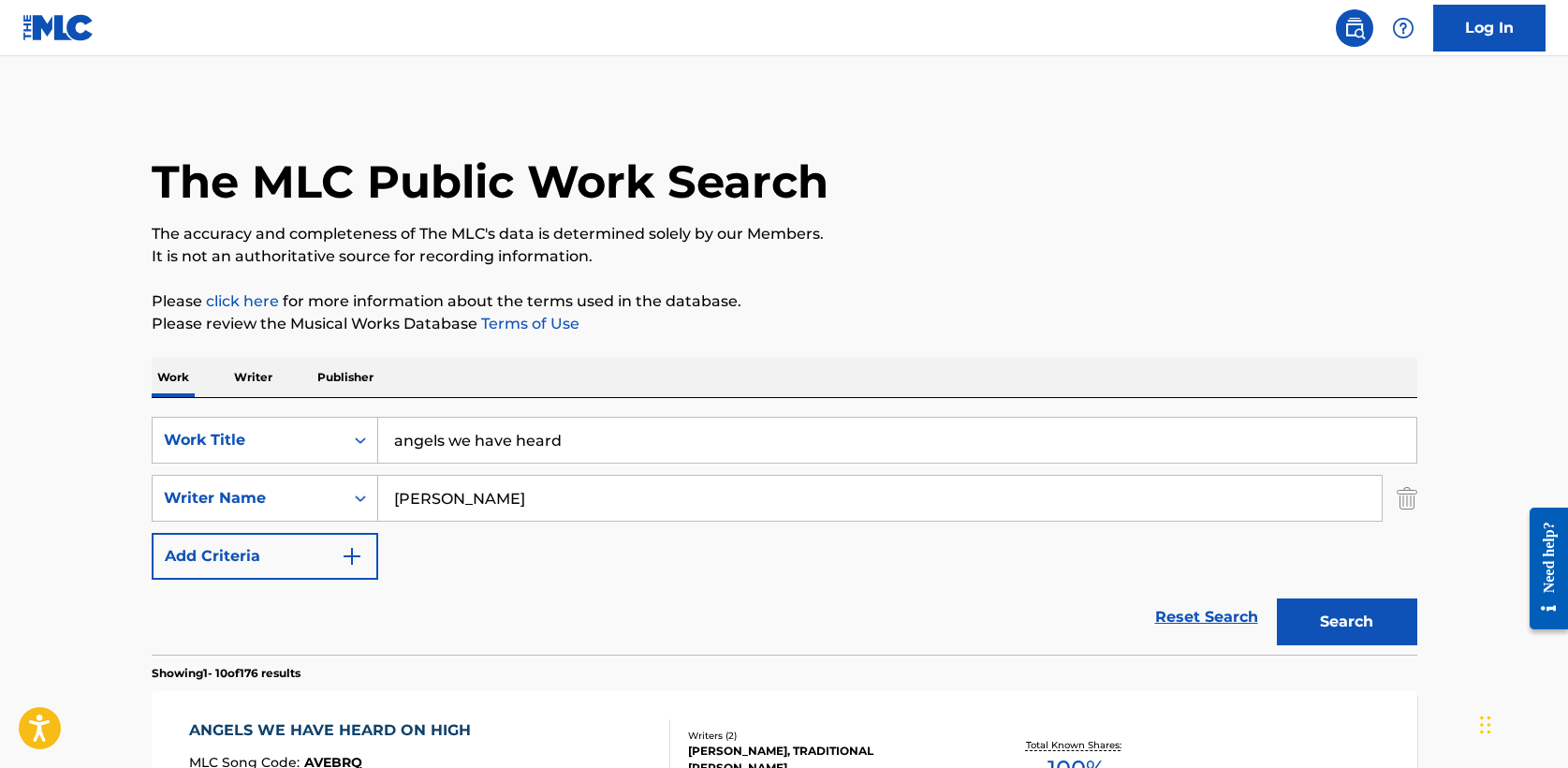
drag, startPoint x: 582, startPoint y: 438, endPoint x: 117, endPoint y: 435, distance: 465.0
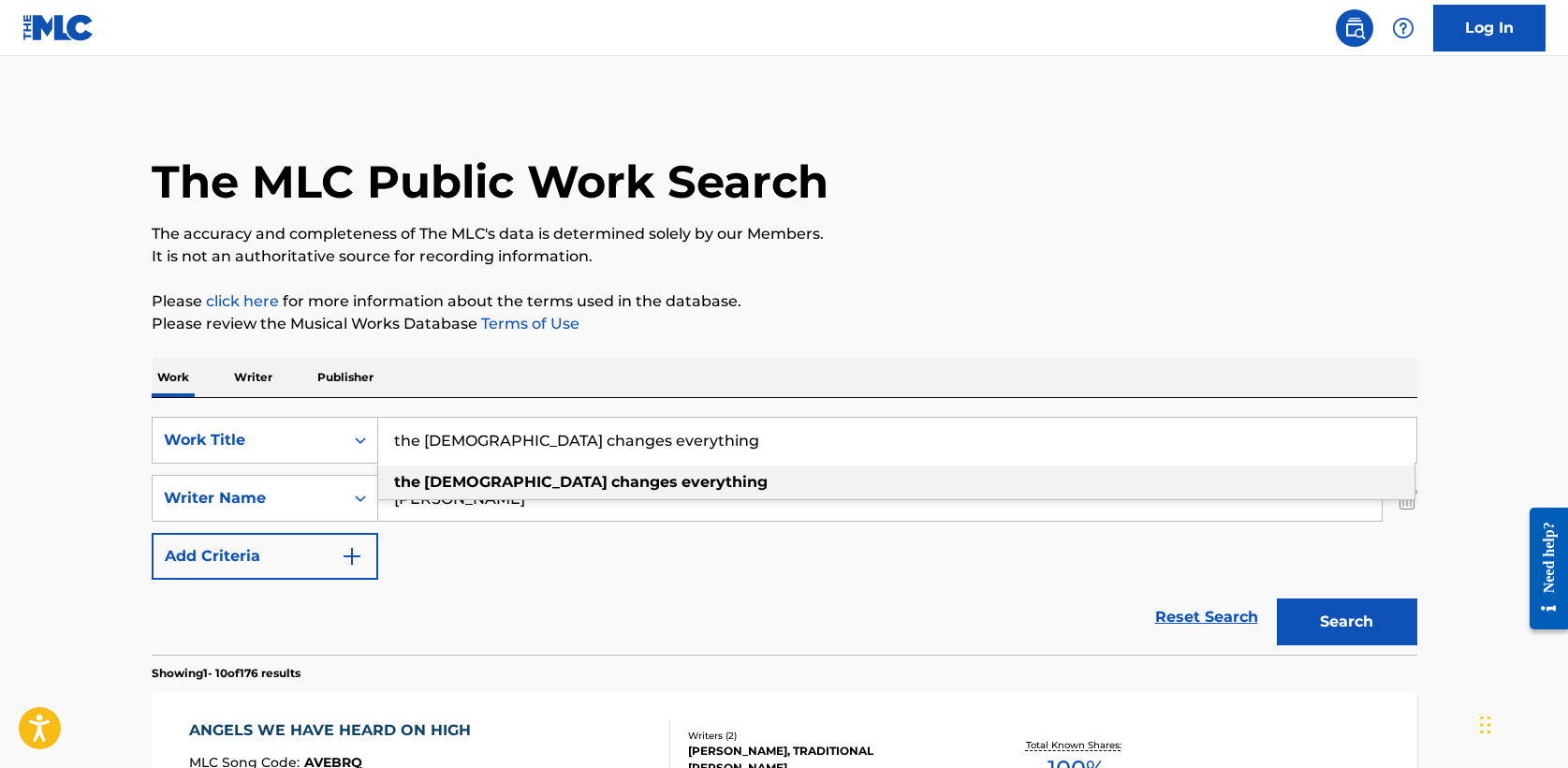
type input "the [DEMOGRAPHIC_DATA] changes everything"
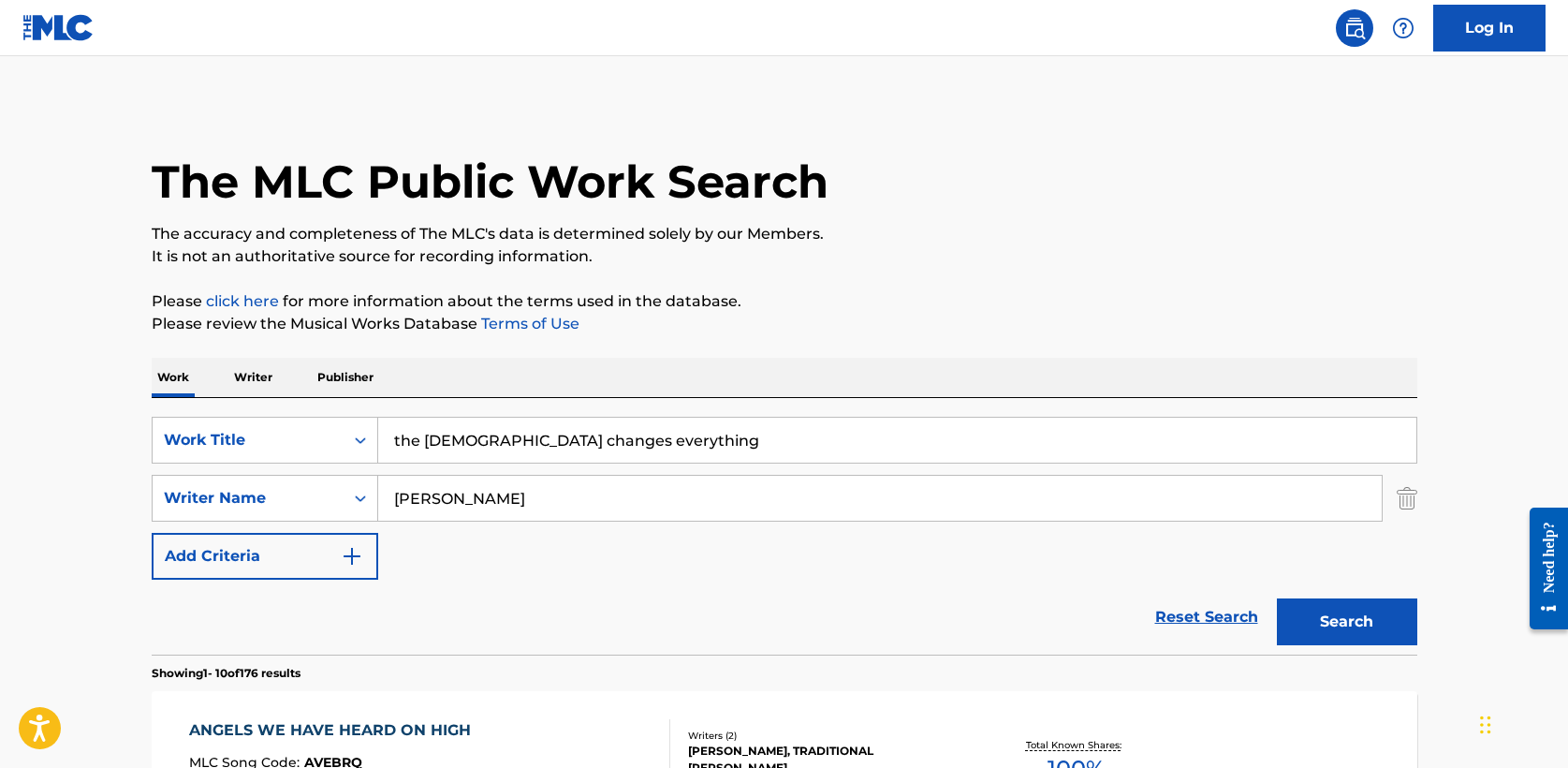
type input "[PERSON_NAME]"
click at [872, 296] on p "Please click here for more information about the terms used in the database." at bounding box center [785, 301] width 1266 height 23
click at [1355, 616] on button "Search" at bounding box center [1347, 622] width 141 height 47
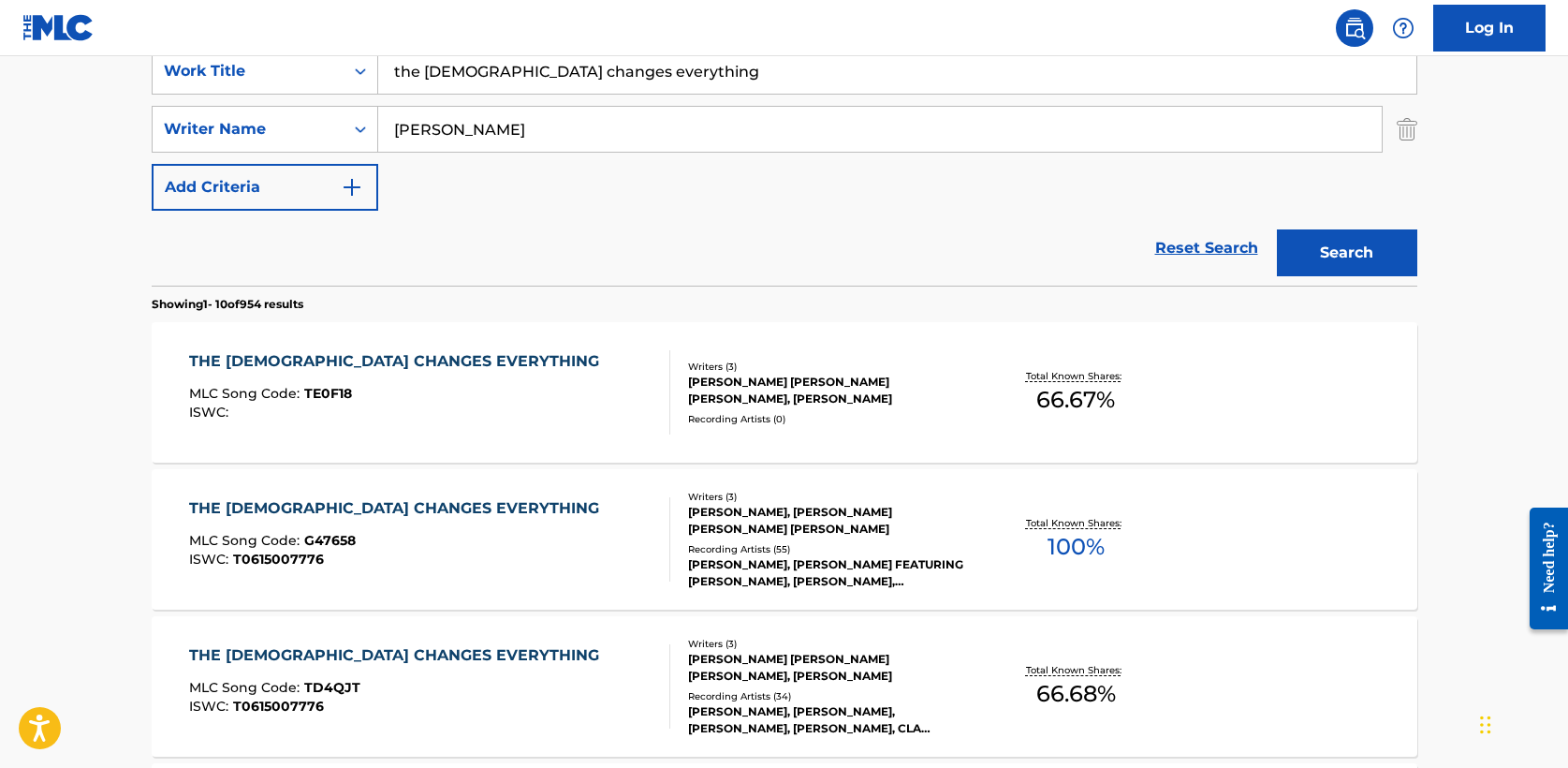
scroll to position [376, 0]
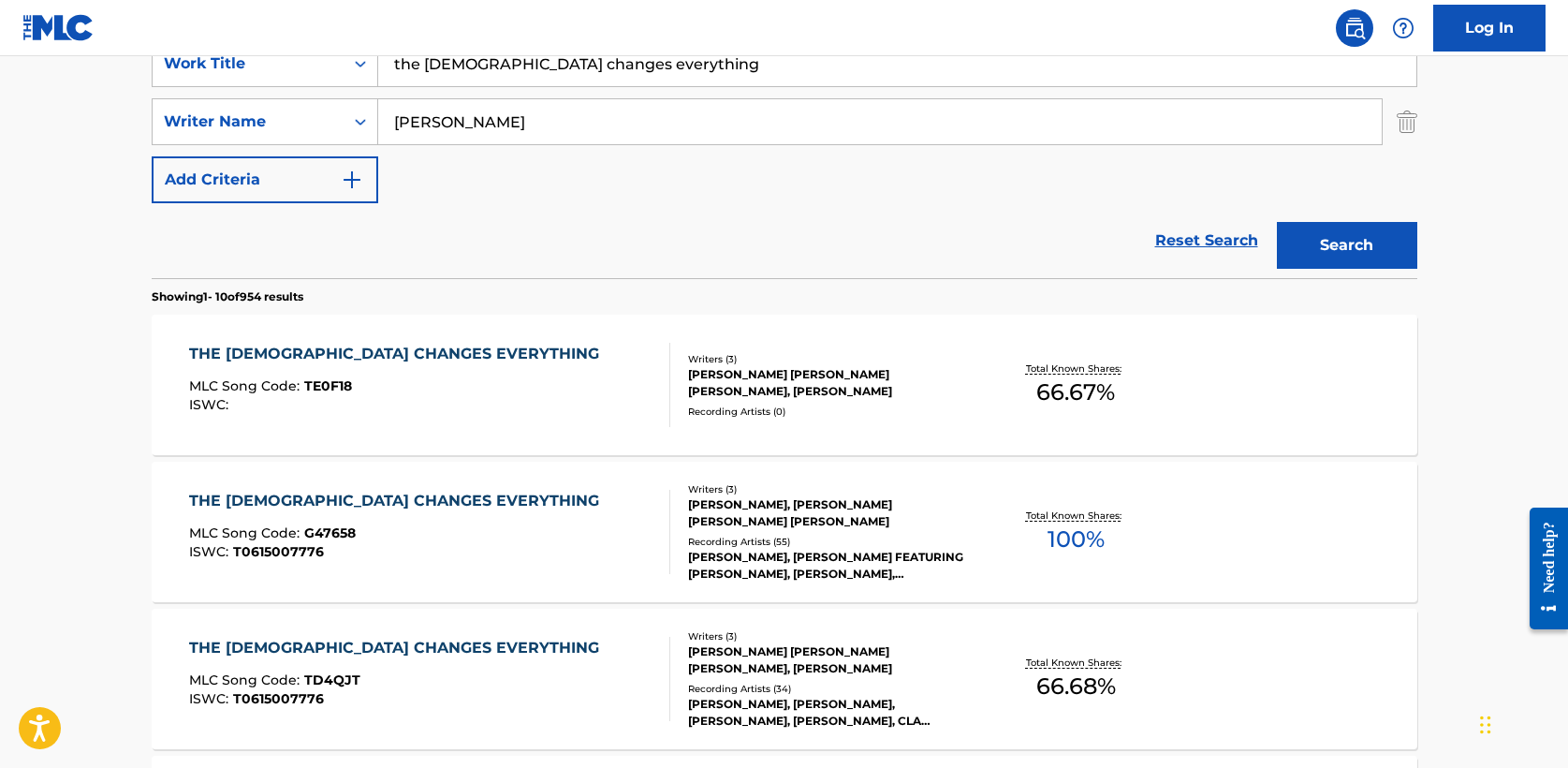
click at [394, 502] on div "THE [DEMOGRAPHIC_DATA] CHANGES EVERYTHING" at bounding box center [399, 501] width 419 height 23
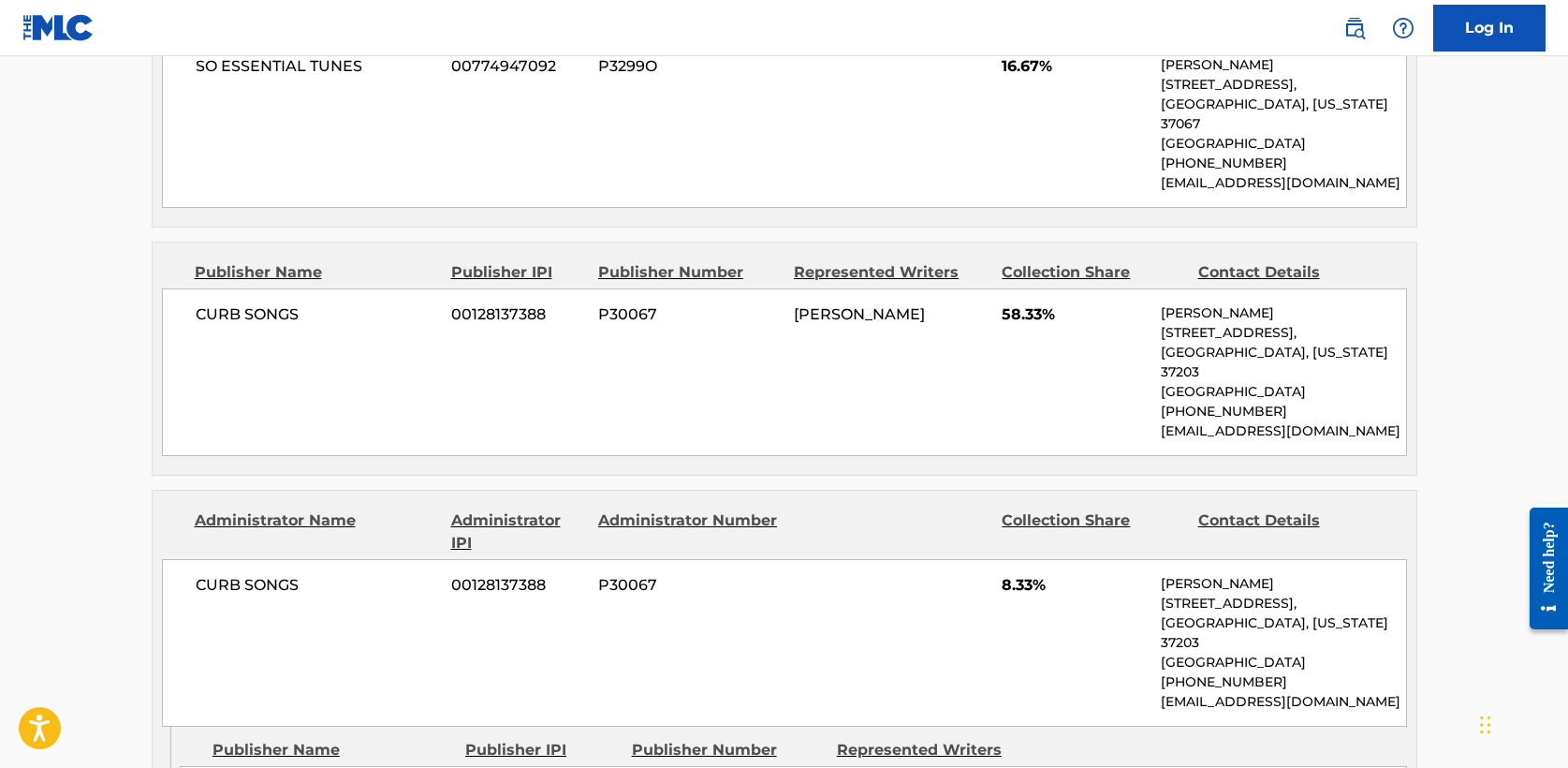
scroll to position [1292, 0]
